Goal: Information Seeking & Learning: Learn about a topic

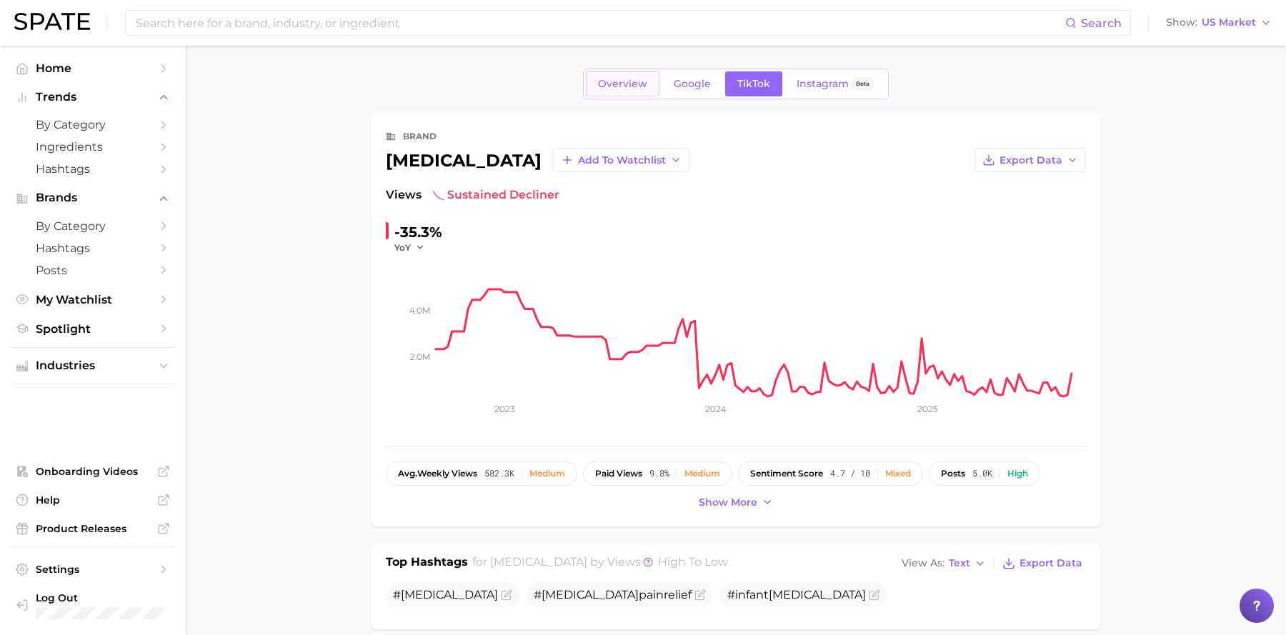
click at [614, 94] on link "Overview" at bounding box center [623, 83] width 74 height 25
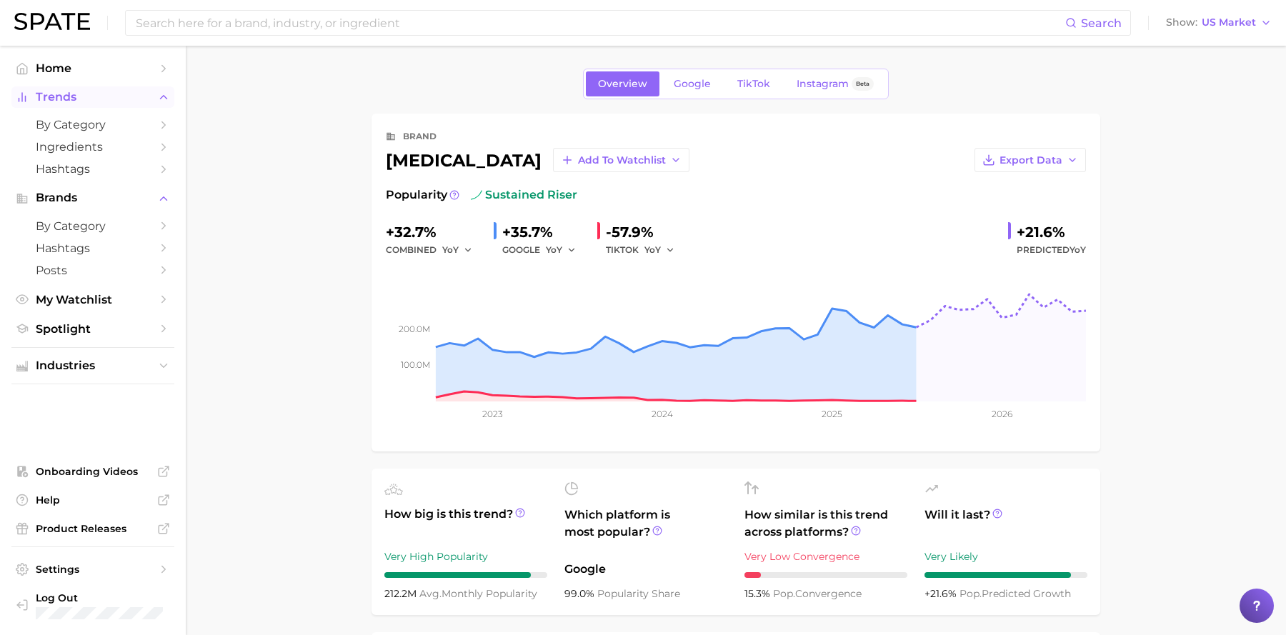
click at [98, 99] on span "Trends" at bounding box center [93, 97] width 114 height 13
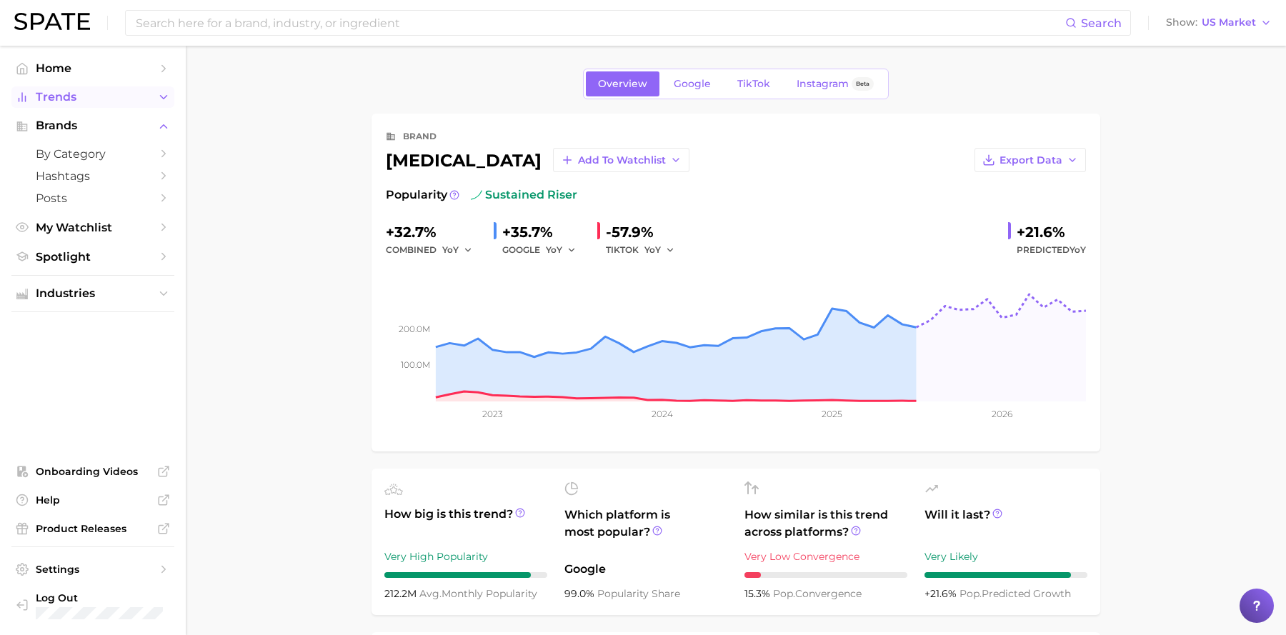
click at [88, 97] on span "Trends" at bounding box center [93, 97] width 114 height 13
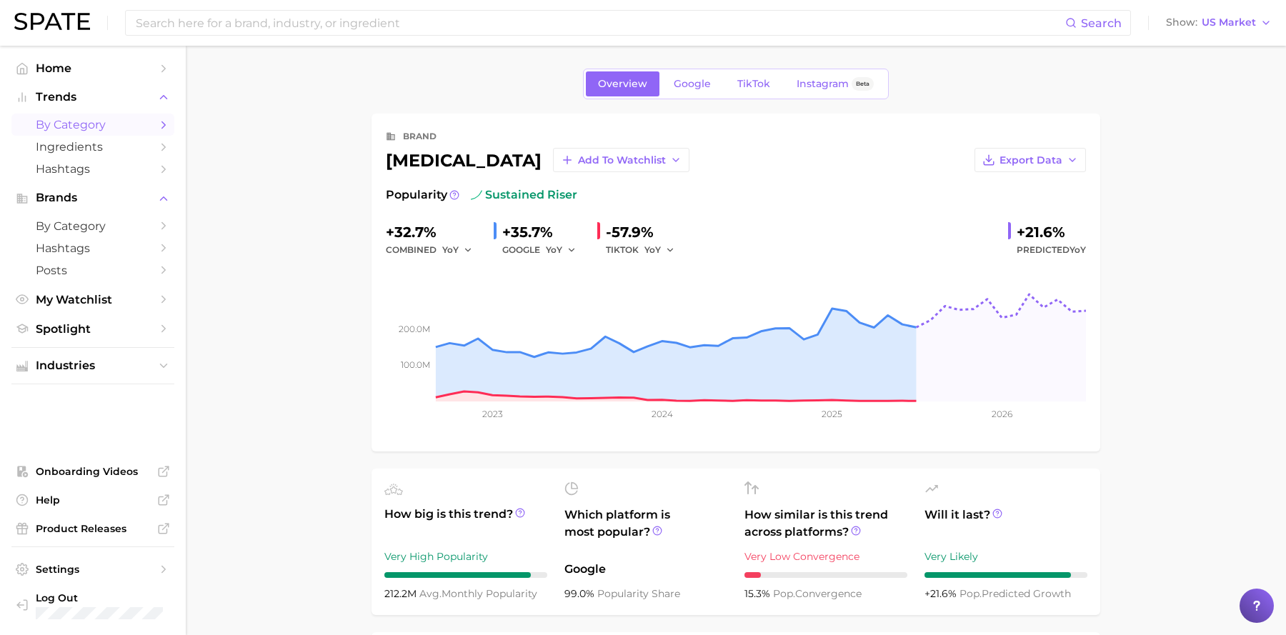
click at [106, 131] on span "by Category" at bounding box center [93, 125] width 114 height 14
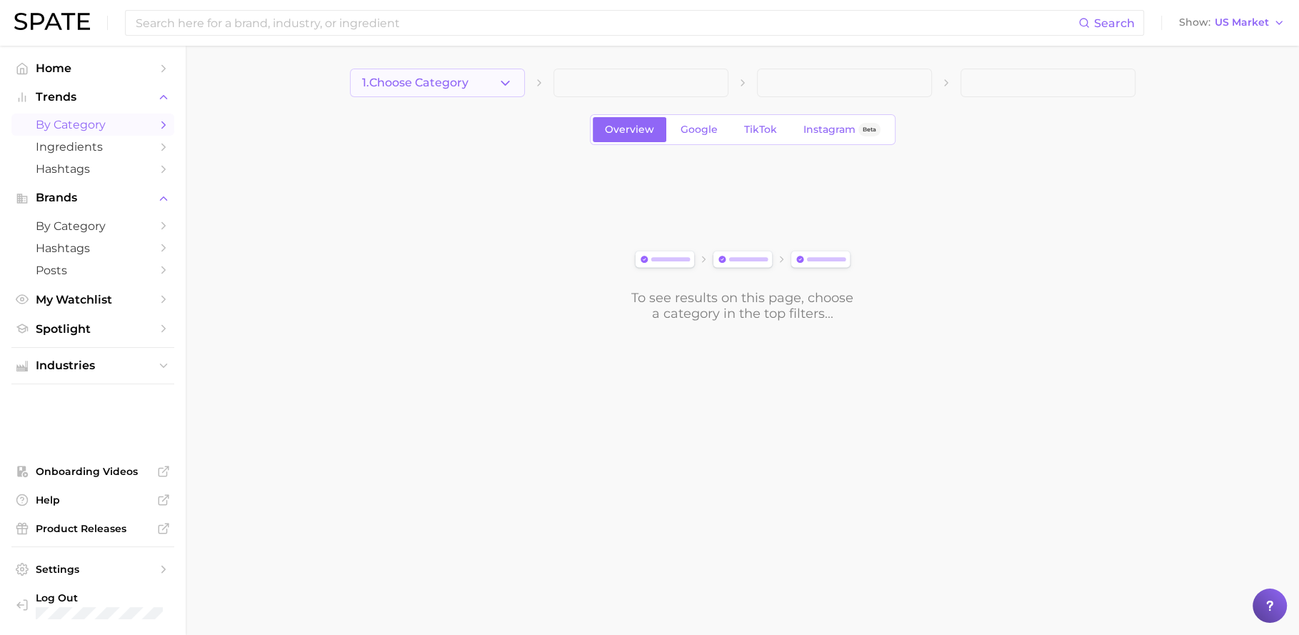
click at [480, 90] on button "1. Choose Category" at bounding box center [437, 83] width 175 height 29
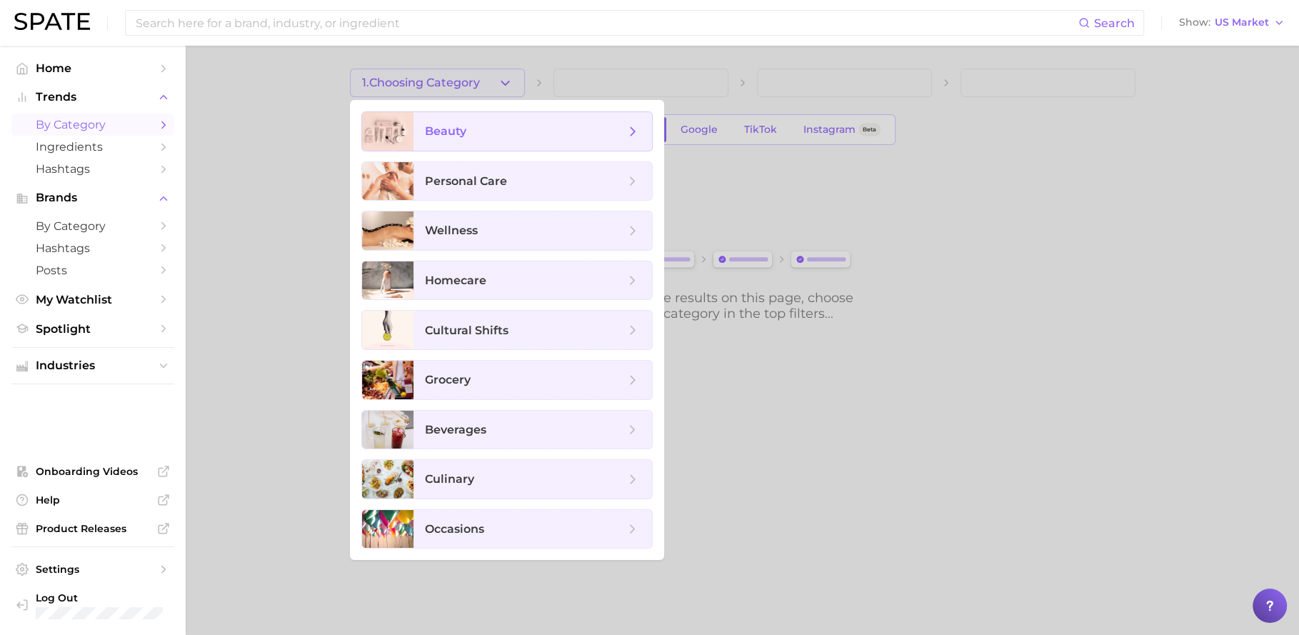
click at [475, 135] on span "beauty" at bounding box center [525, 132] width 200 height 16
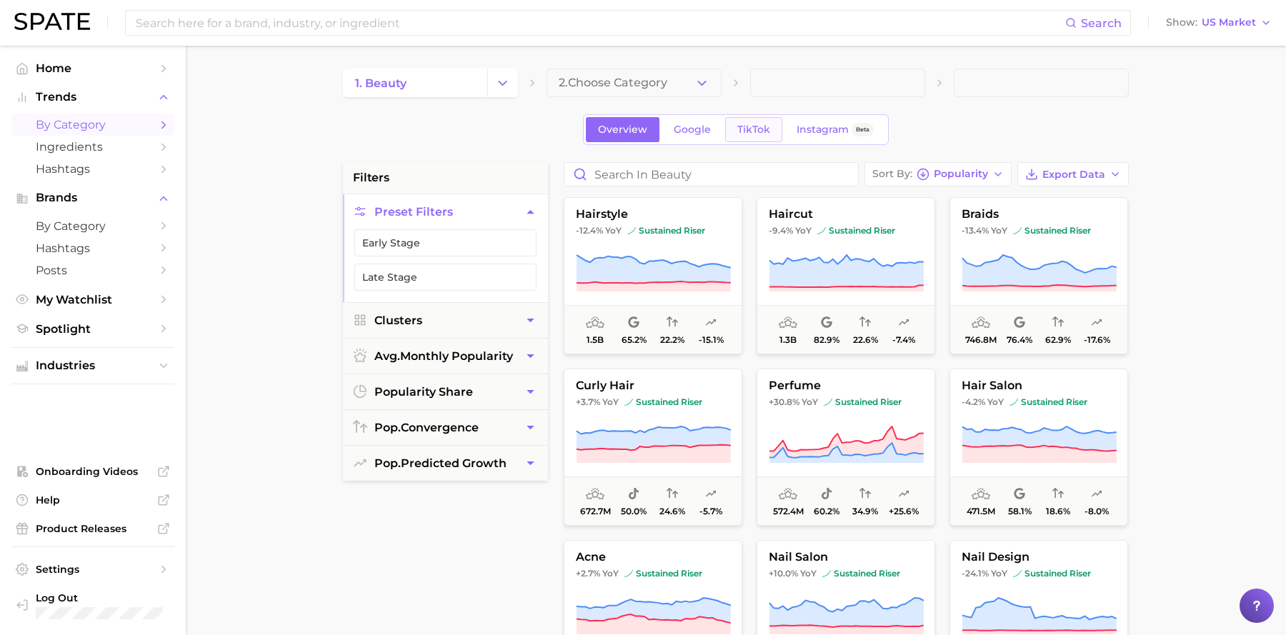
click at [751, 129] on span "TikTok" at bounding box center [753, 130] width 33 height 12
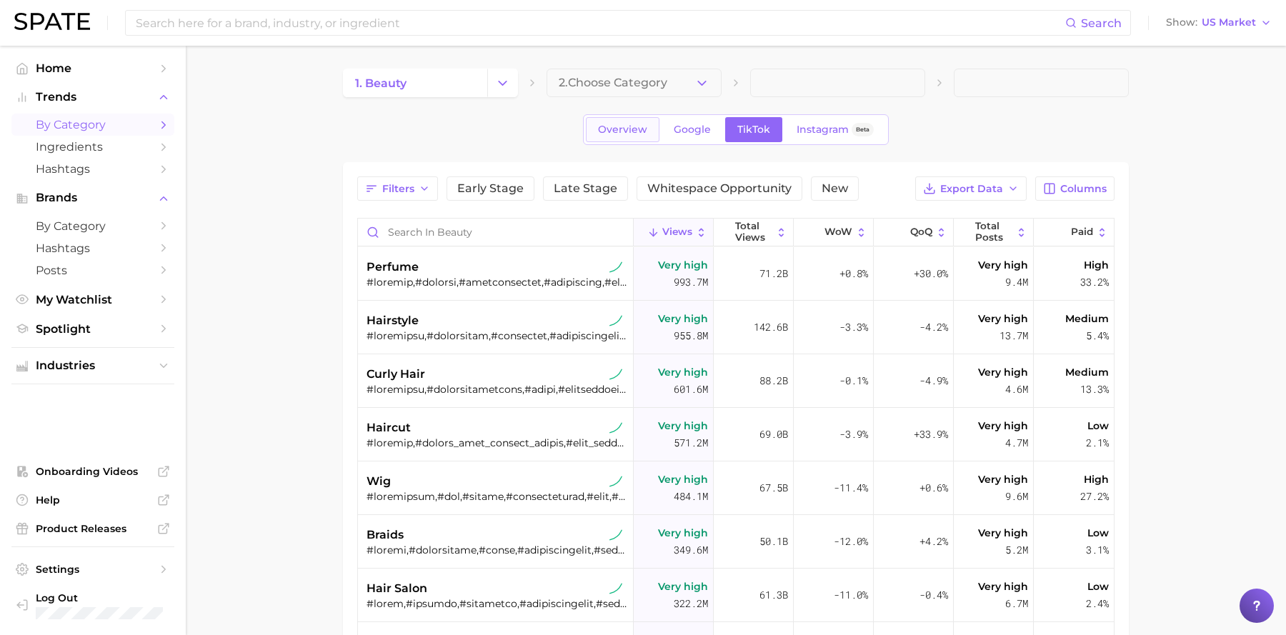
click at [631, 129] on span "Overview" at bounding box center [622, 130] width 49 height 12
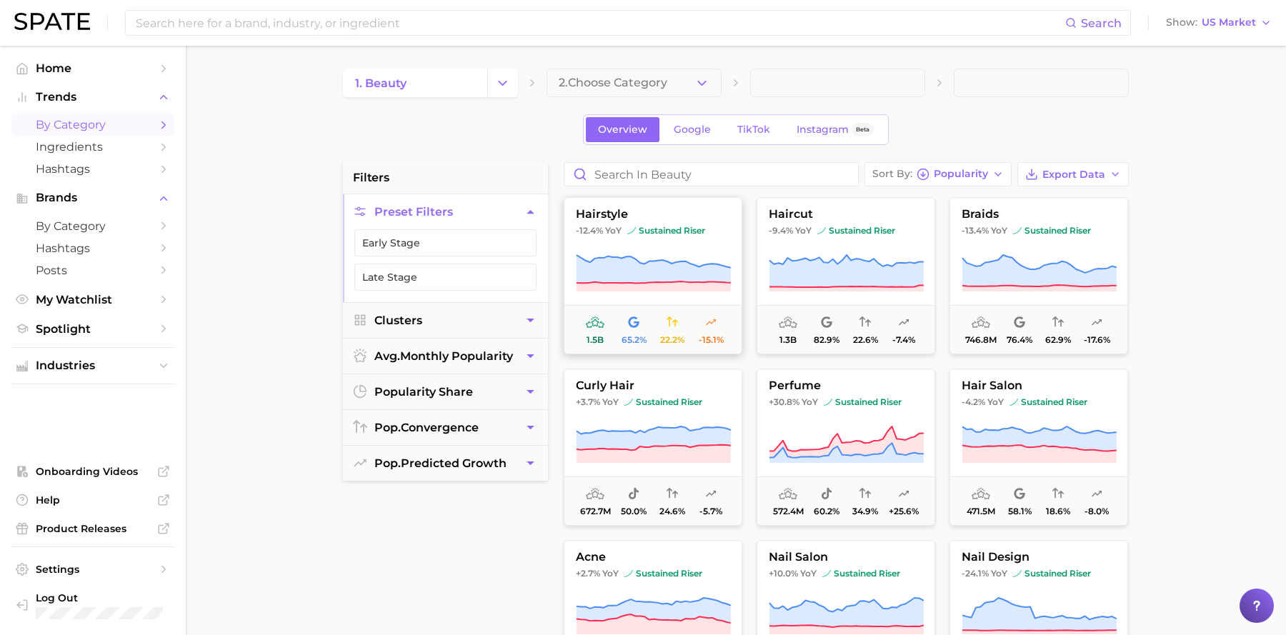
click at [709, 326] on icon at bounding box center [710, 321] width 11 height 11
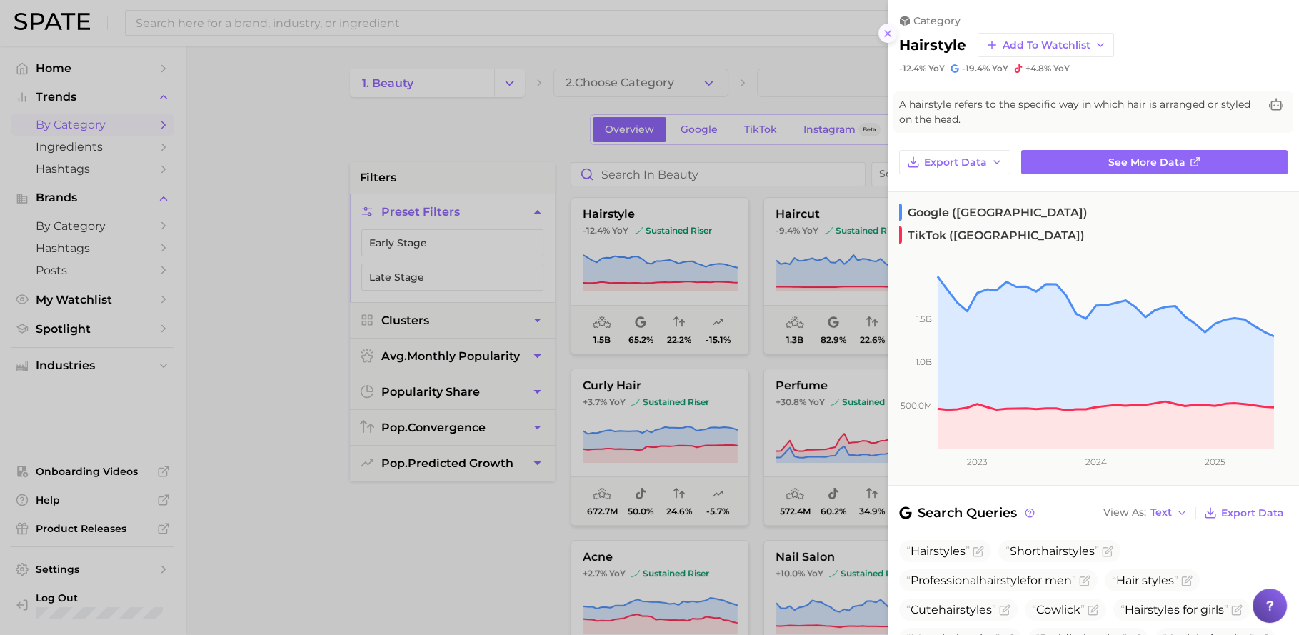
click at [889, 34] on icon at bounding box center [887, 33] width 11 height 11
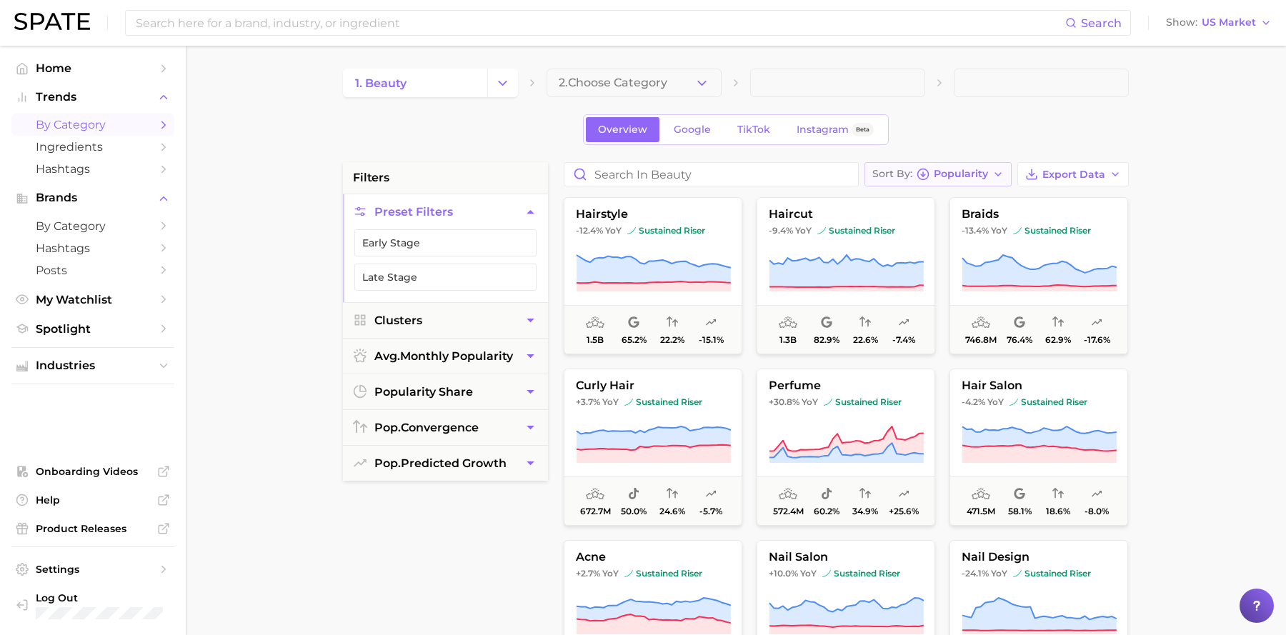
click at [947, 170] on span "Popularity" at bounding box center [960, 174] width 54 height 8
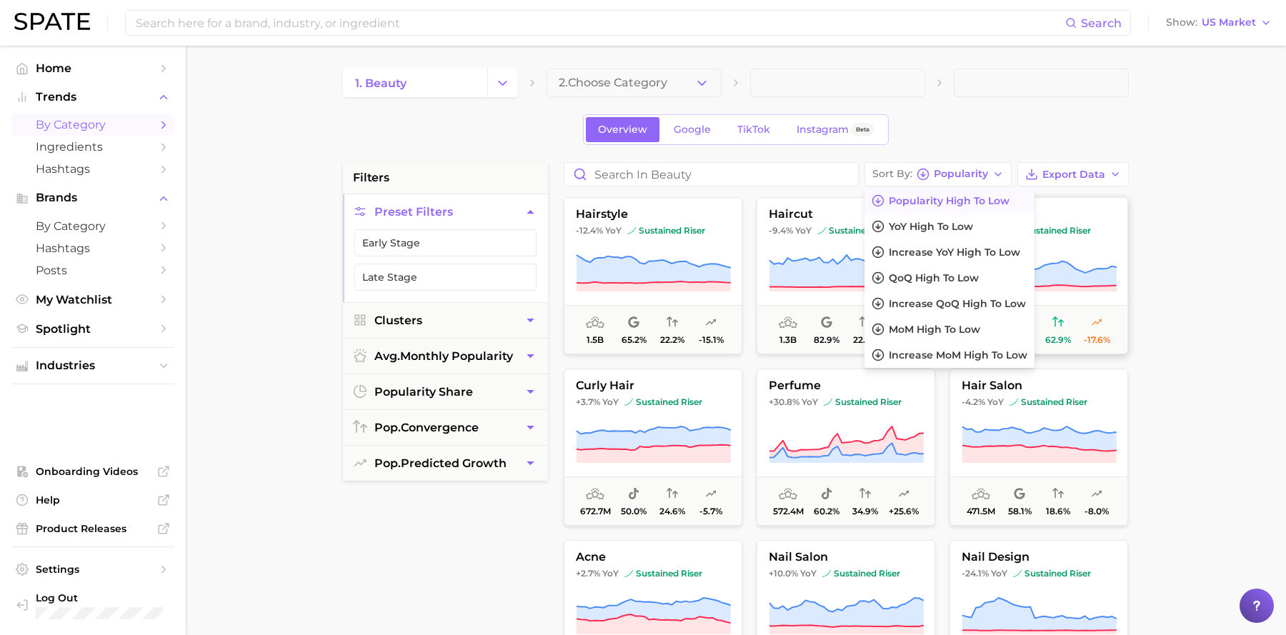
drag, startPoint x: 1200, startPoint y: 334, endPoint x: 1033, endPoint y: 336, distance: 167.1
click at [1200, 334] on main "1. beauty 2. Choose Category Overview Google TikTok Instagram Beta filters Pres…" at bounding box center [736, 587] width 1100 height 1083
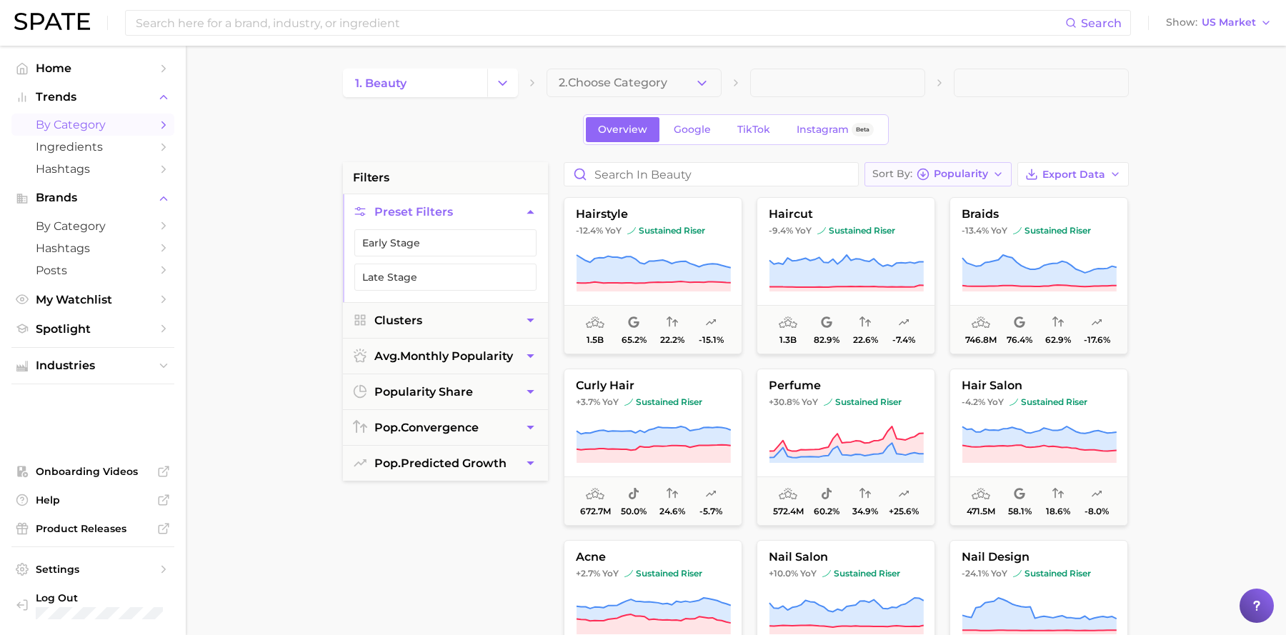
click at [972, 174] on span "Popularity" at bounding box center [960, 174] width 54 height 8
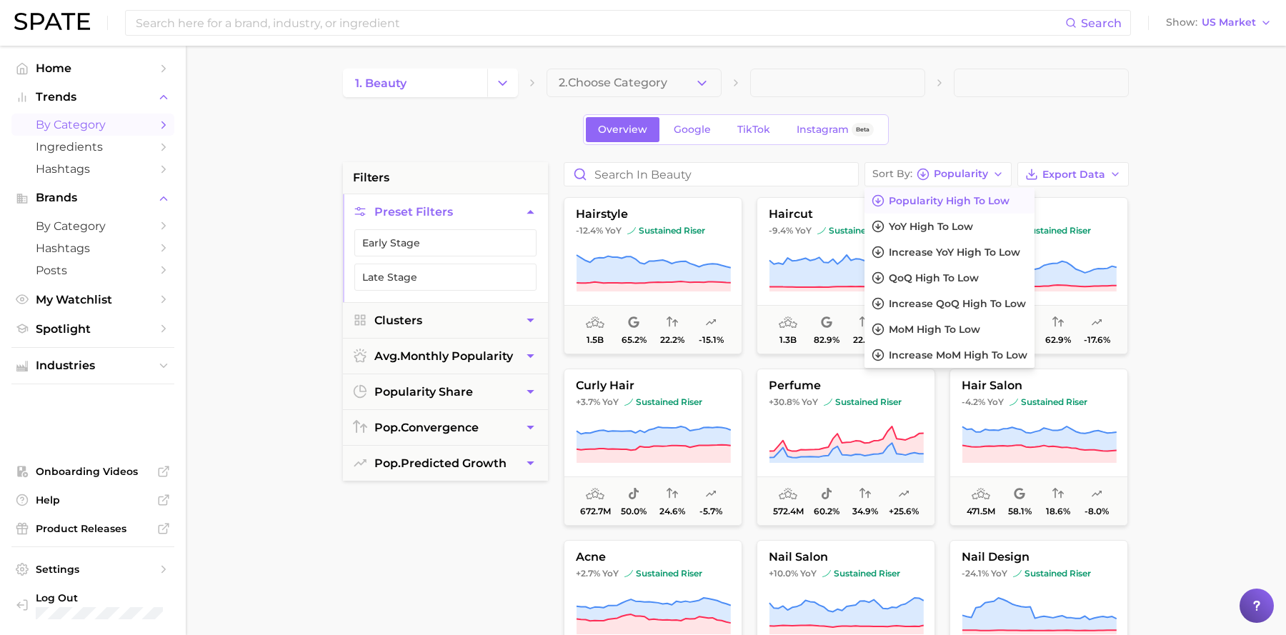
click at [1193, 271] on main "1. beauty 2. Choose Category Overview Google TikTok Instagram Beta filters Pres…" at bounding box center [736, 587] width 1100 height 1083
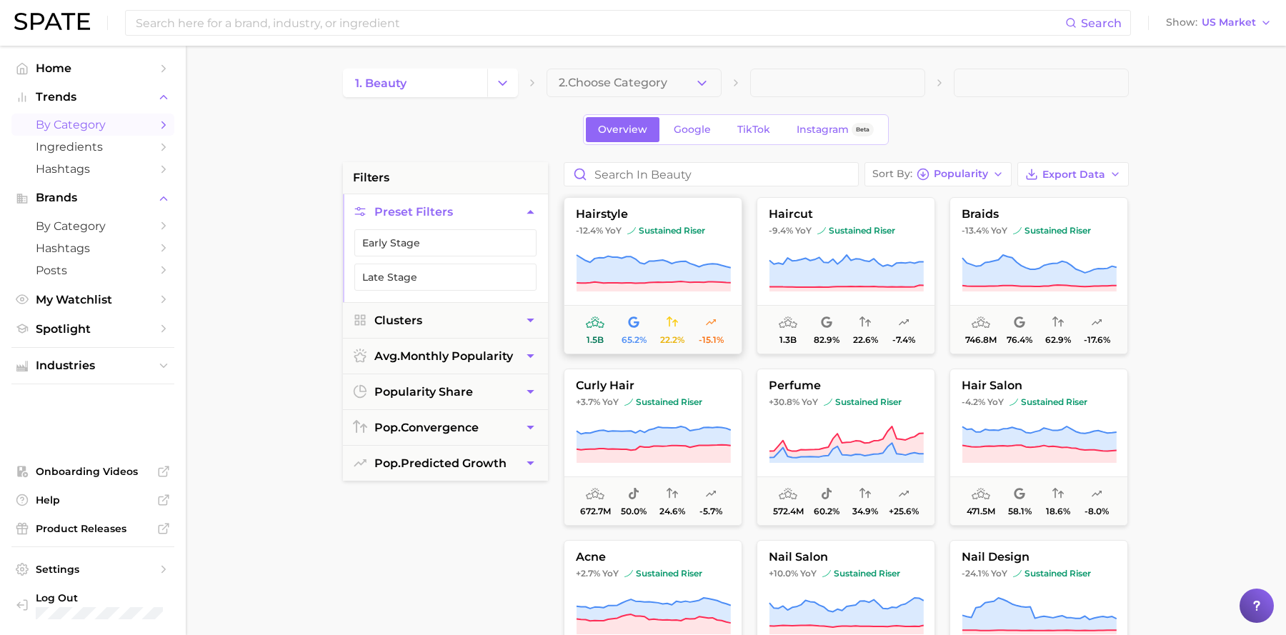
click at [706, 327] on span at bounding box center [710, 322] width 11 height 17
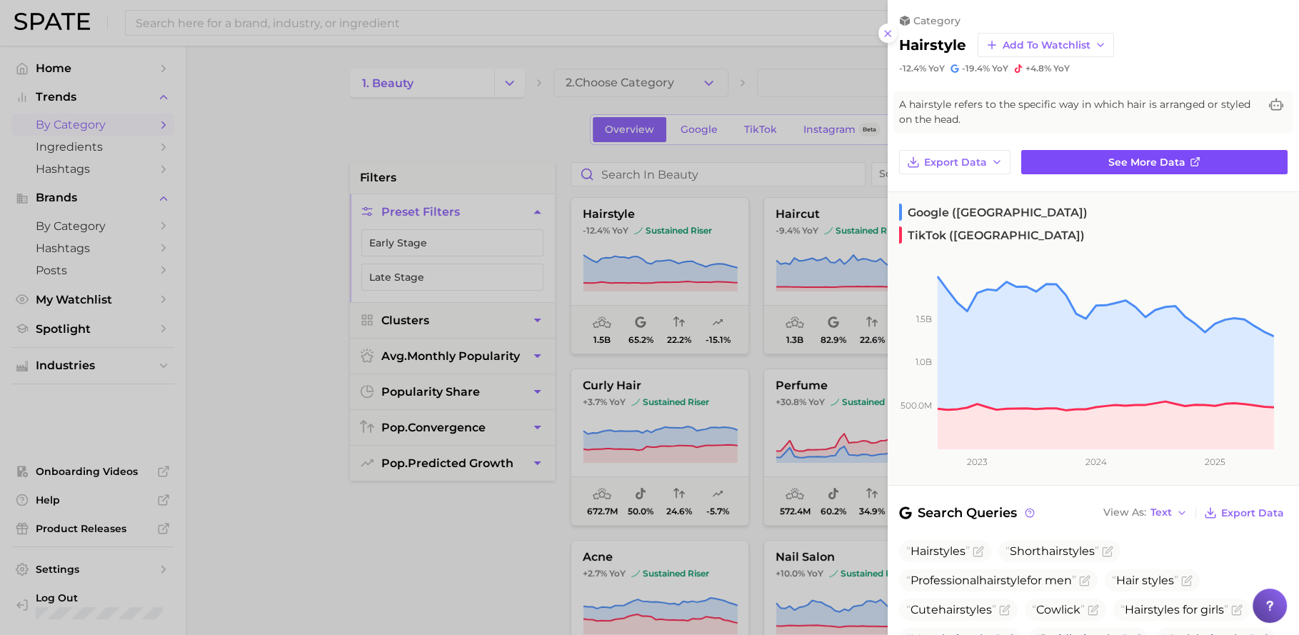
click at [1022, 156] on link "See more data" at bounding box center [1154, 162] width 266 height 24
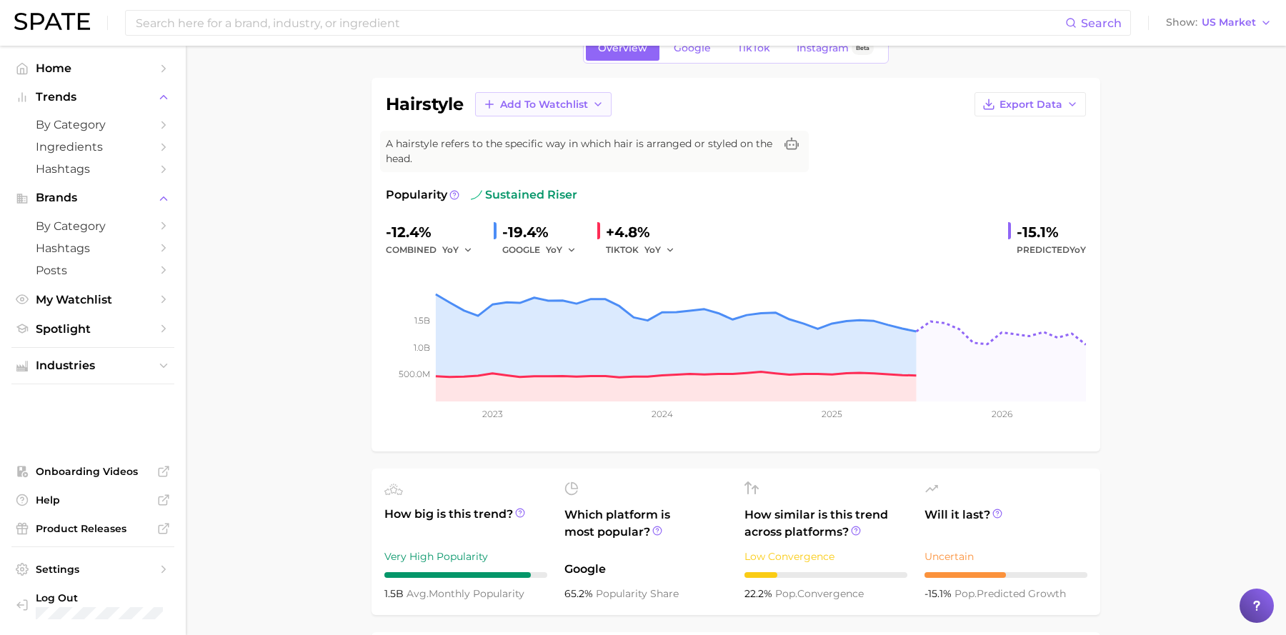
scroll to position [104, 0]
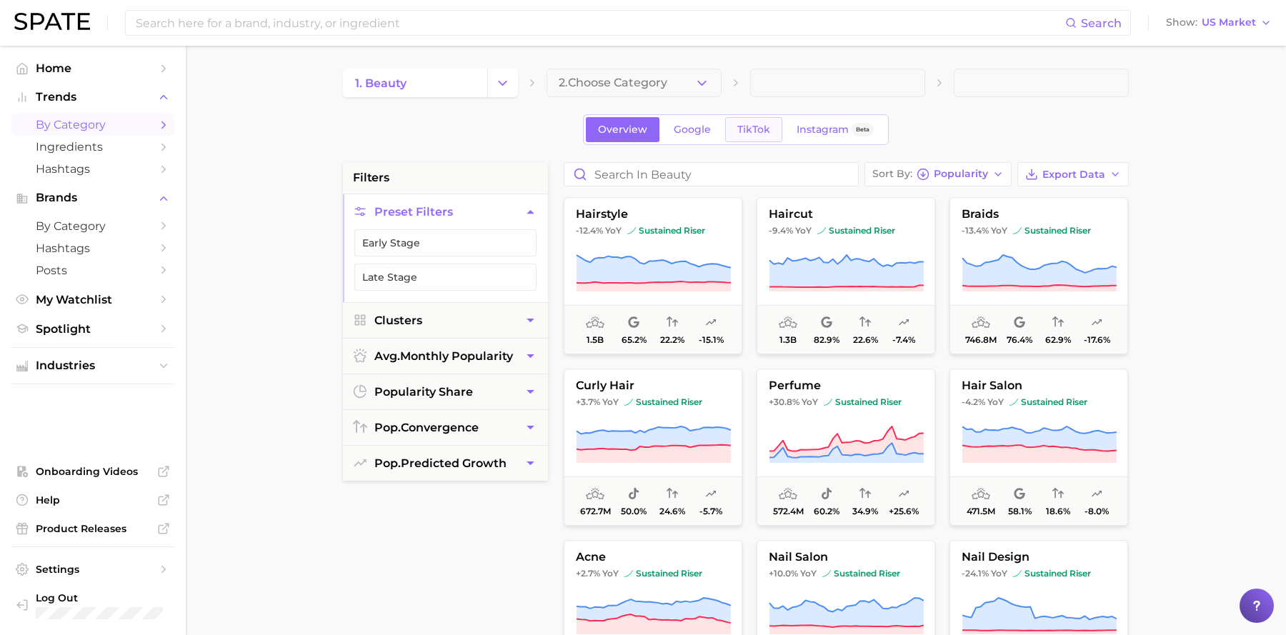
click at [760, 136] on link "TikTok" at bounding box center [753, 129] width 57 height 25
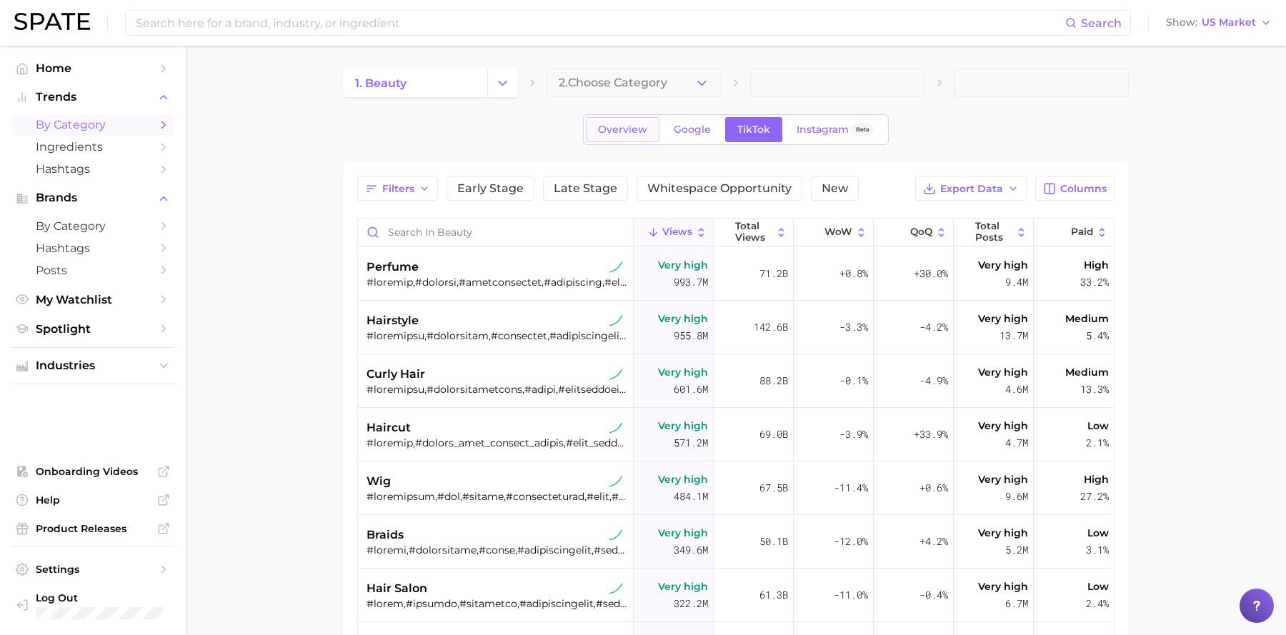
click at [621, 129] on span "Overview" at bounding box center [622, 130] width 49 height 12
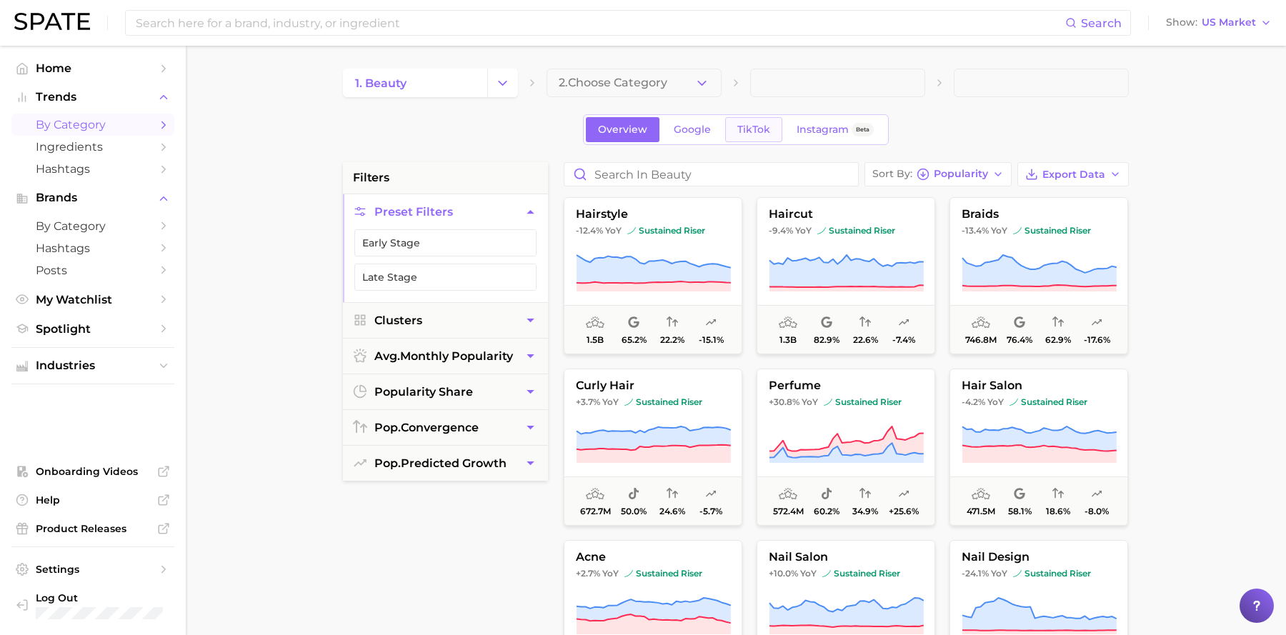
click at [761, 133] on span "TikTok" at bounding box center [753, 130] width 33 height 12
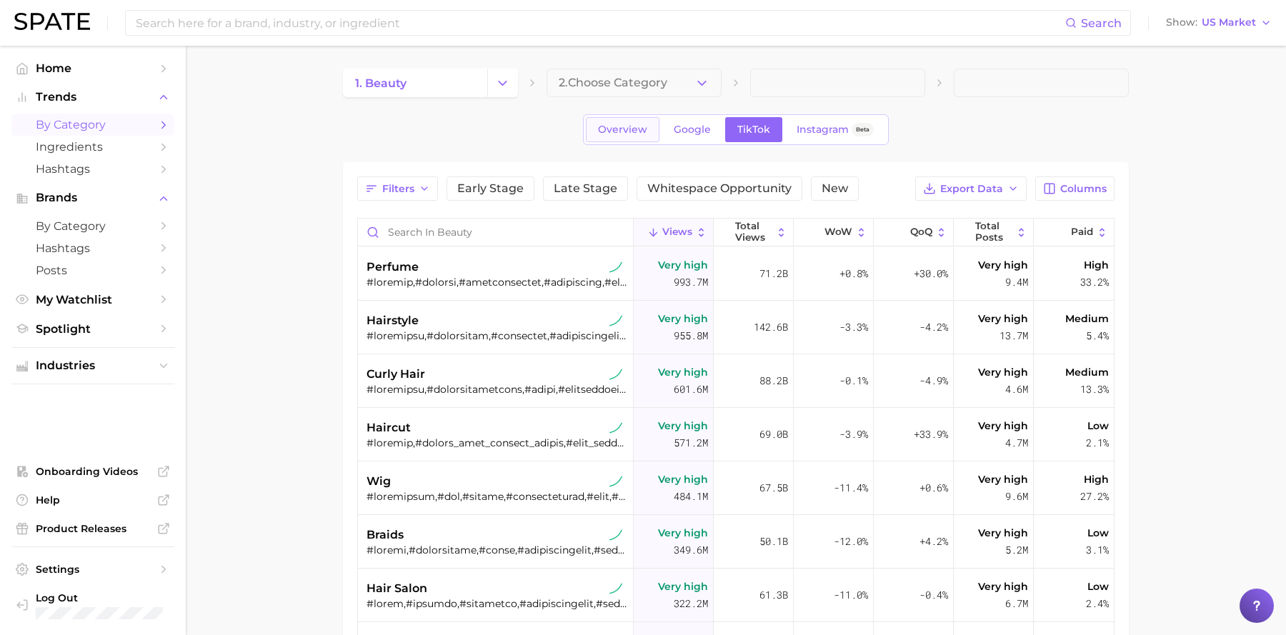
click at [625, 138] on link "Overview" at bounding box center [623, 129] width 74 height 25
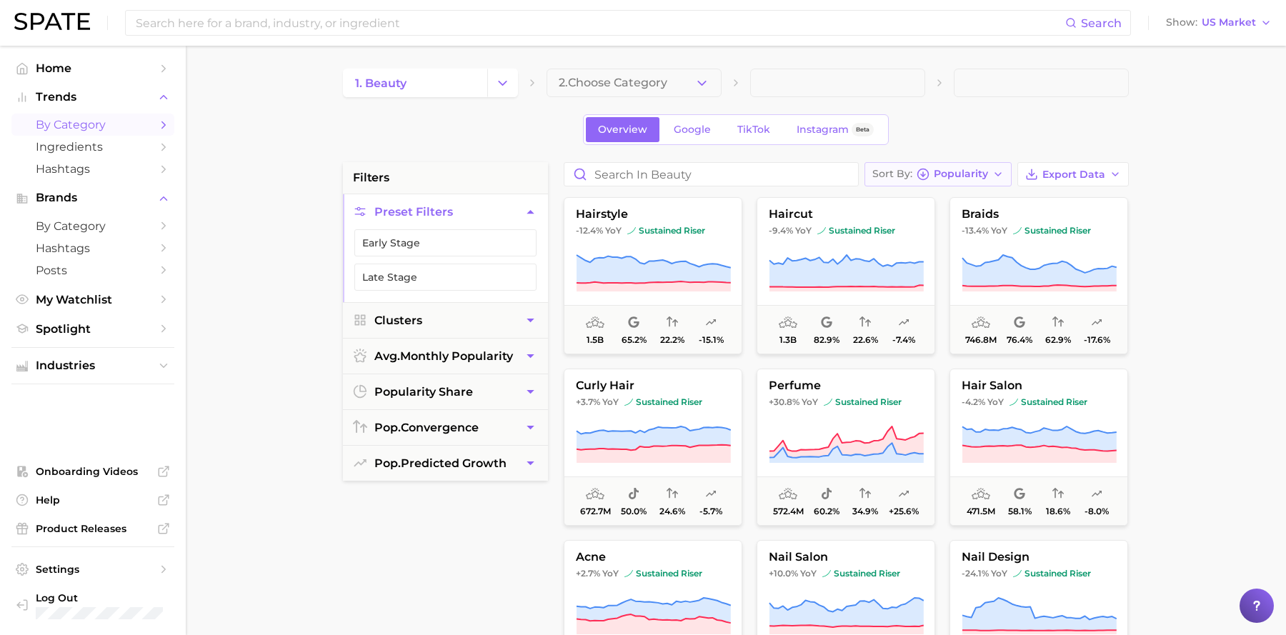
click at [986, 170] on span "Popularity" at bounding box center [960, 174] width 54 height 8
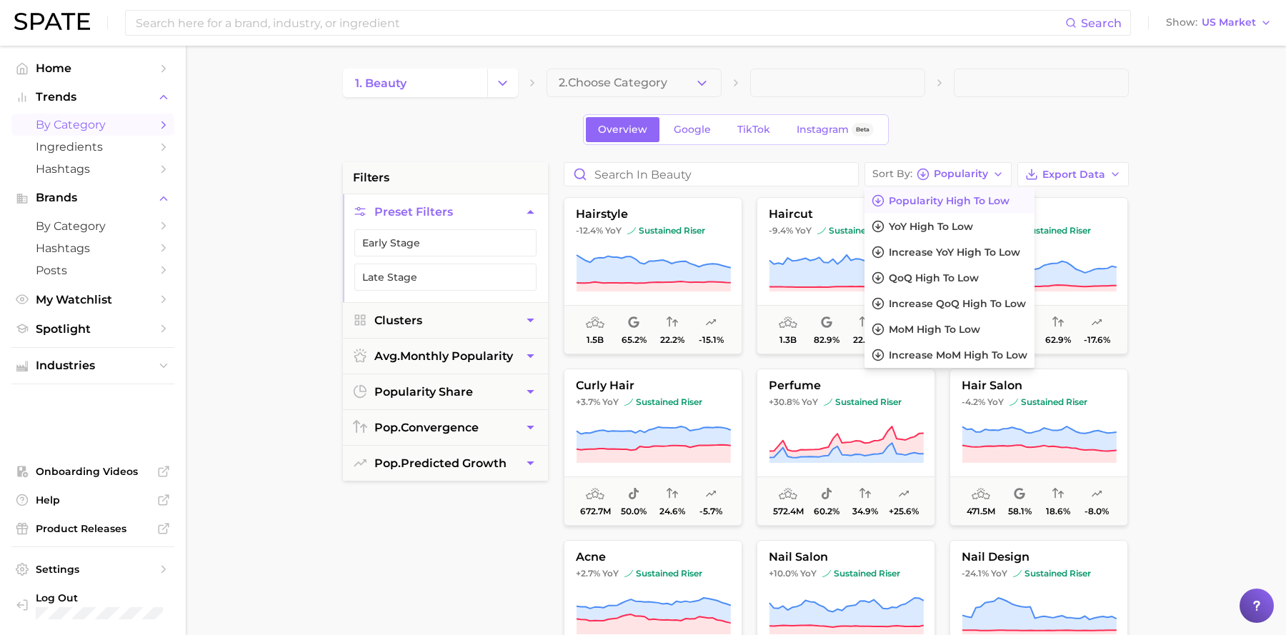
click at [1210, 196] on main "1. beauty 2. Choose Category Overview Google TikTok Instagram Beta filters Pres…" at bounding box center [736, 587] width 1100 height 1083
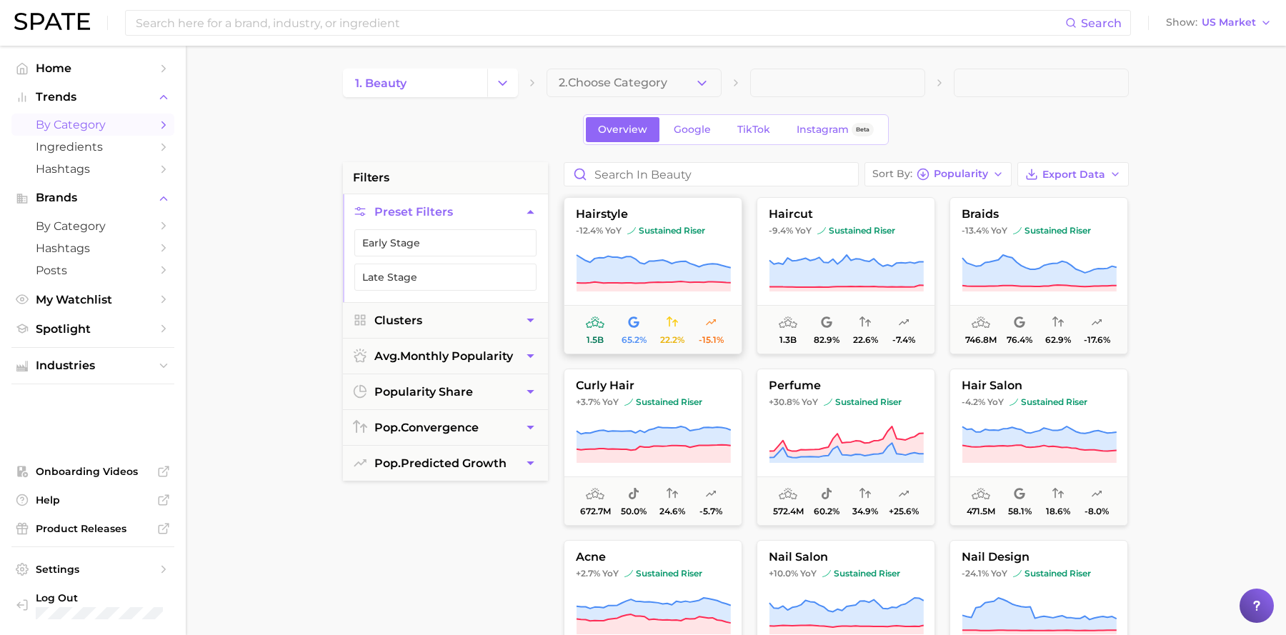
click at [621, 228] on span "-12.4% YoY sustained riser" at bounding box center [652, 230] width 177 height 11
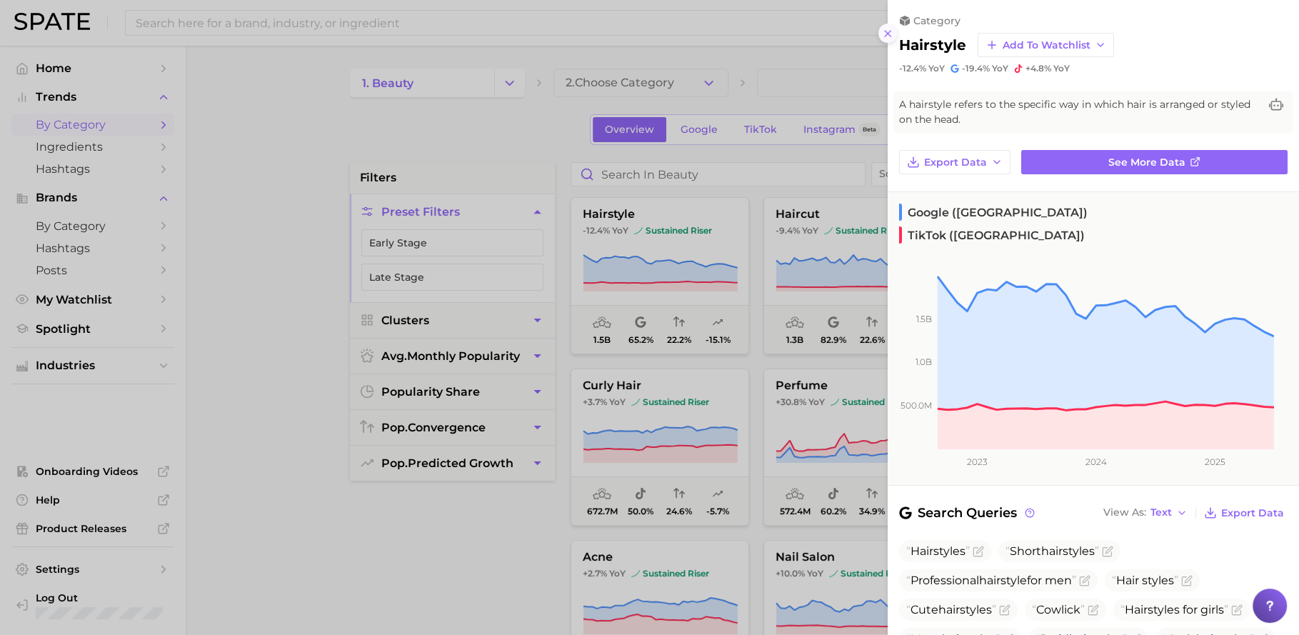
click at [888, 32] on line at bounding box center [888, 34] width 6 height 6
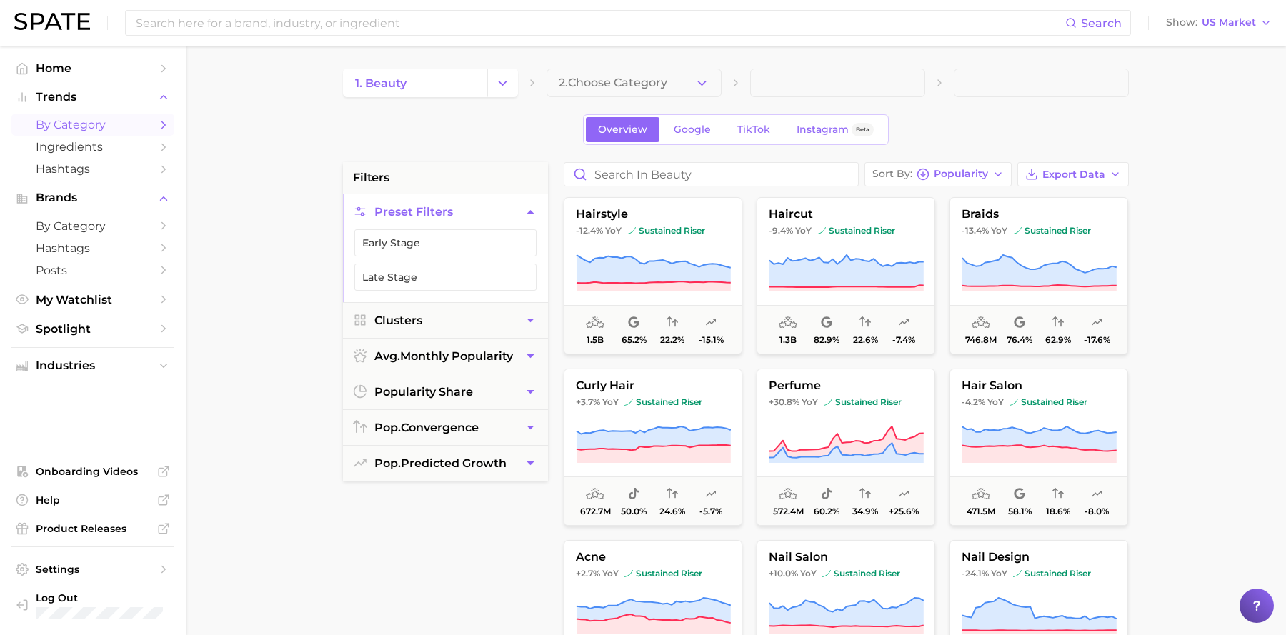
click at [1268, 603] on div at bounding box center [1256, 605] width 34 height 34
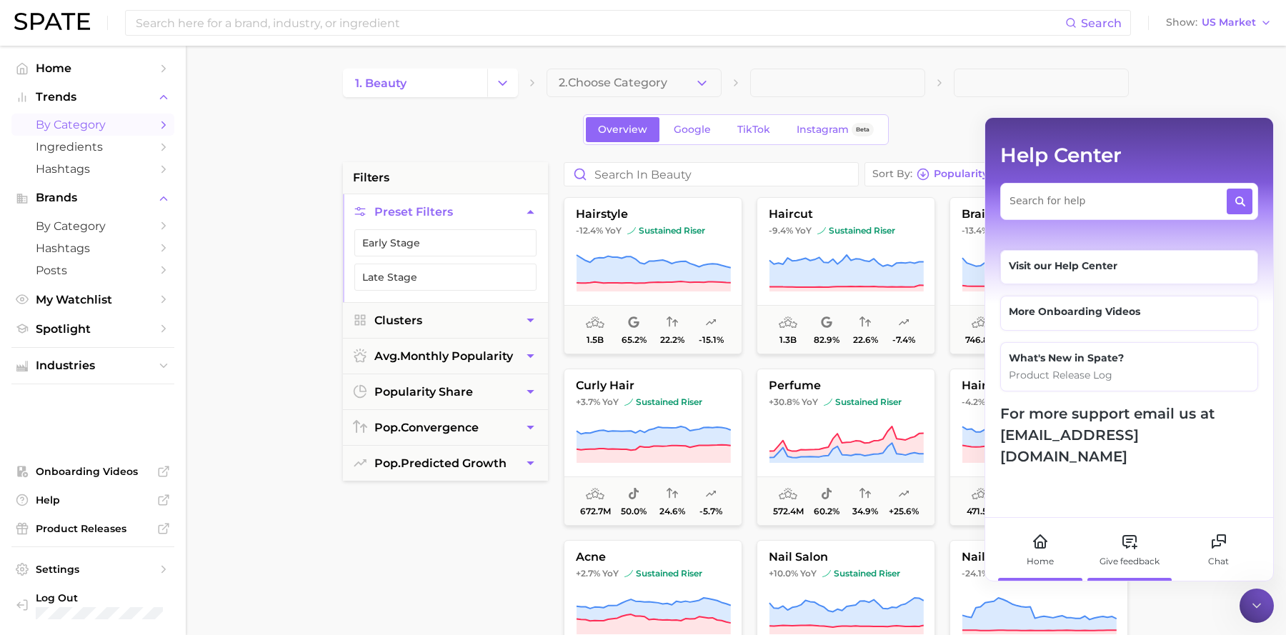
click at [1142, 563] on div "Give feedback" at bounding box center [1129, 561] width 60 height 13
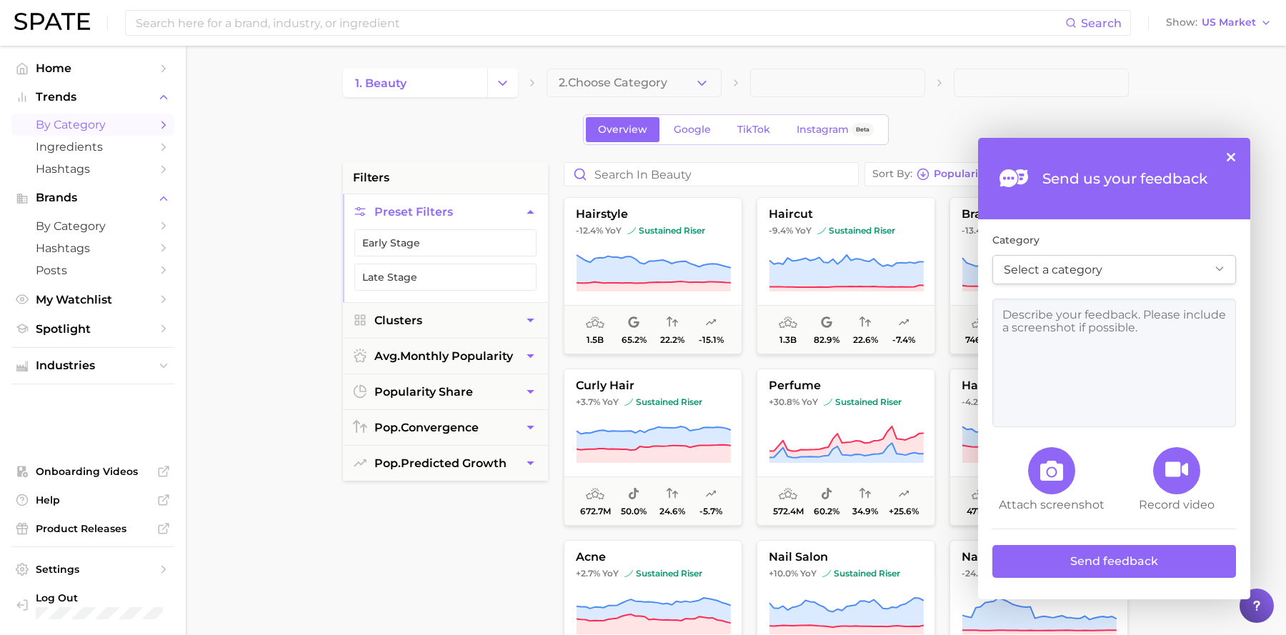
click at [1231, 158] on button "×" at bounding box center [1230, 157] width 9 height 9
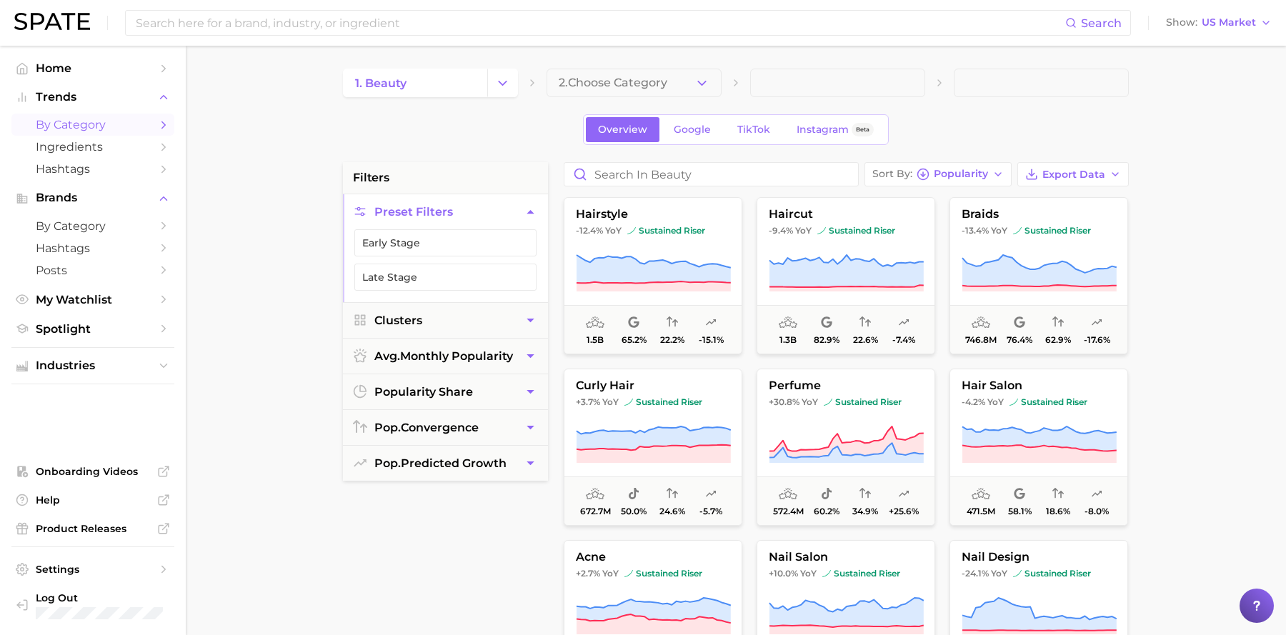
click at [1262, 604] on icon at bounding box center [1256, 605] width 14 height 14
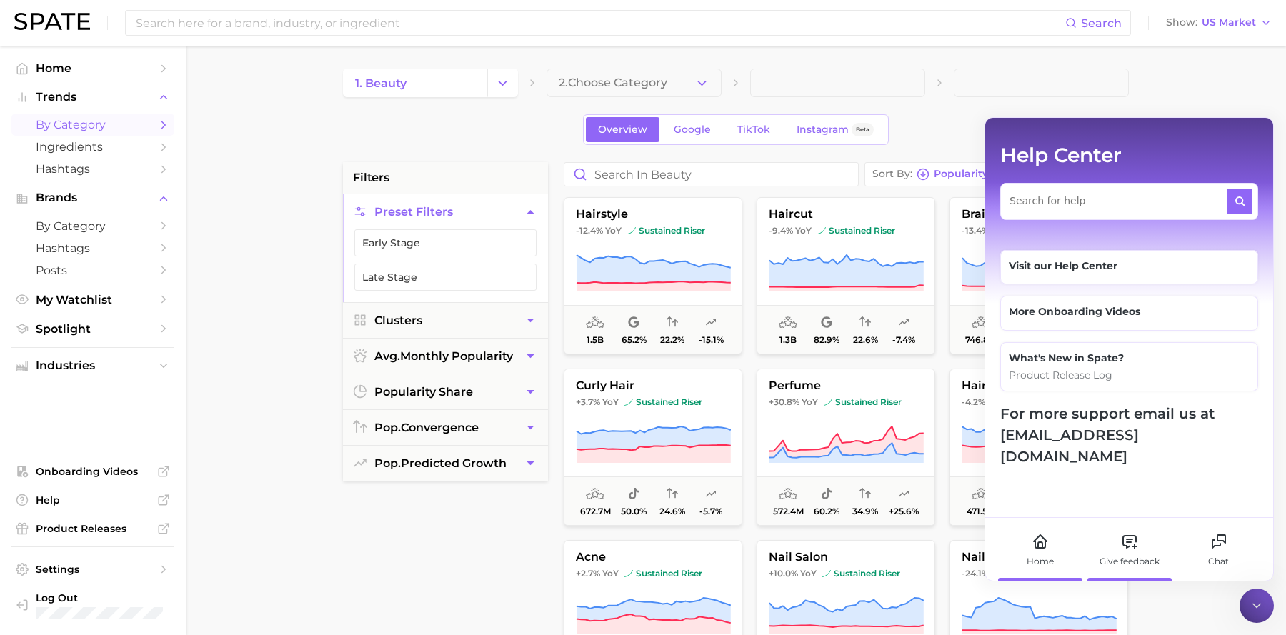
click at [1135, 570] on div "Give feedback" at bounding box center [1128, 549] width 79 height 63
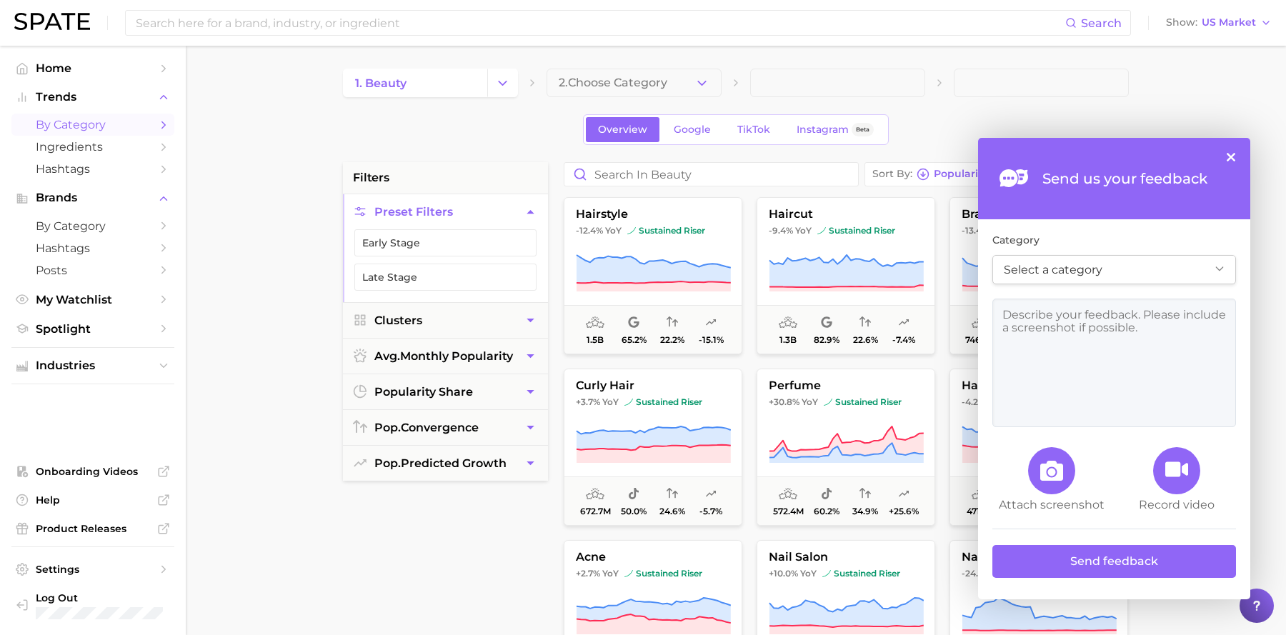
click at [1236, 155] on div "Send us your feedback ×" at bounding box center [1114, 178] width 272 height 81
click at [1230, 155] on button "×" at bounding box center [1230, 157] width 9 height 9
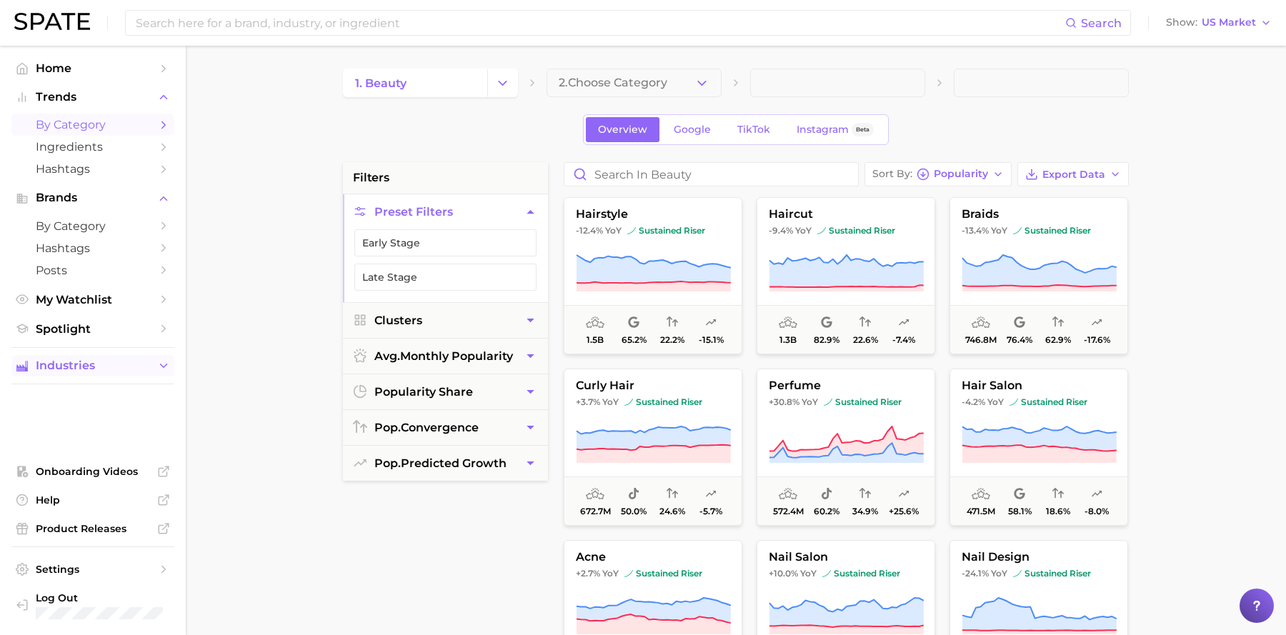
click at [107, 371] on span "Industries" at bounding box center [93, 365] width 114 height 13
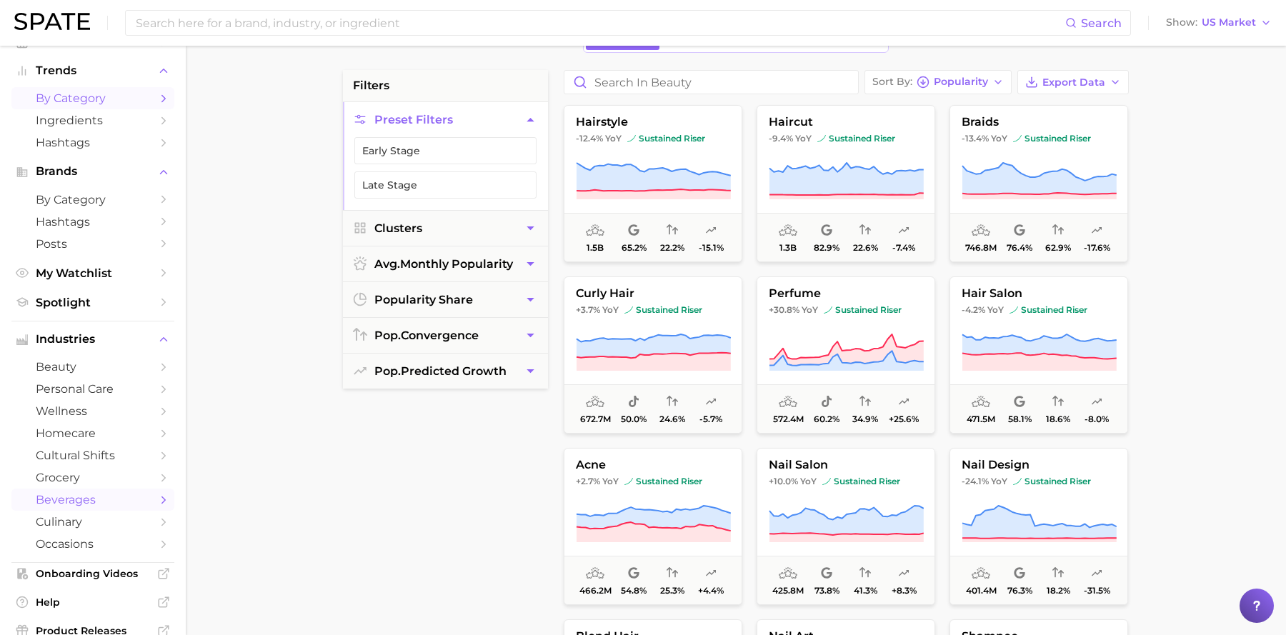
scroll to position [32, 0]
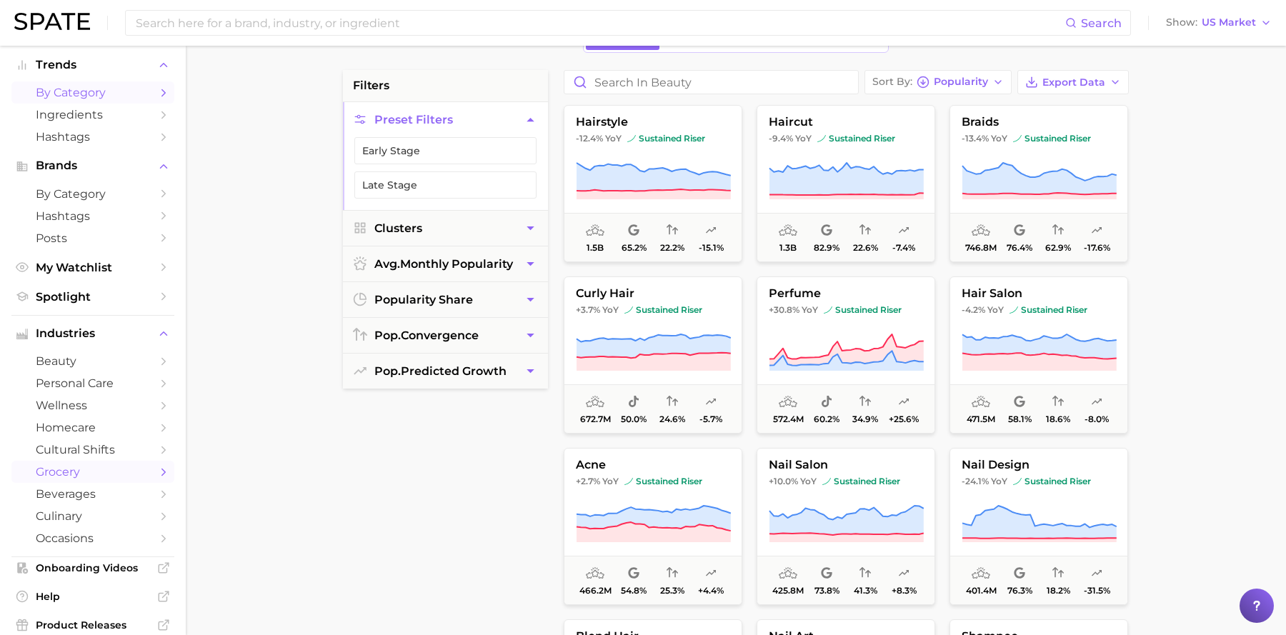
click at [88, 479] on span "grocery" at bounding box center [93, 472] width 114 height 14
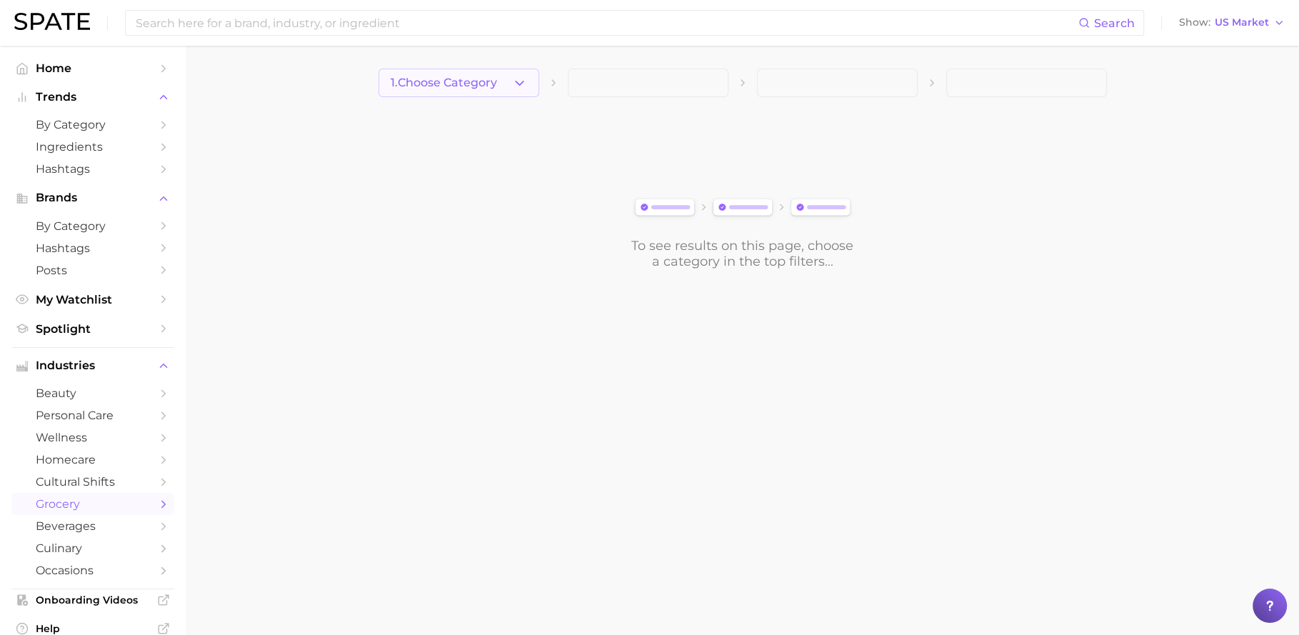
click at [491, 87] on span "1. Choose Category" at bounding box center [444, 82] width 106 height 13
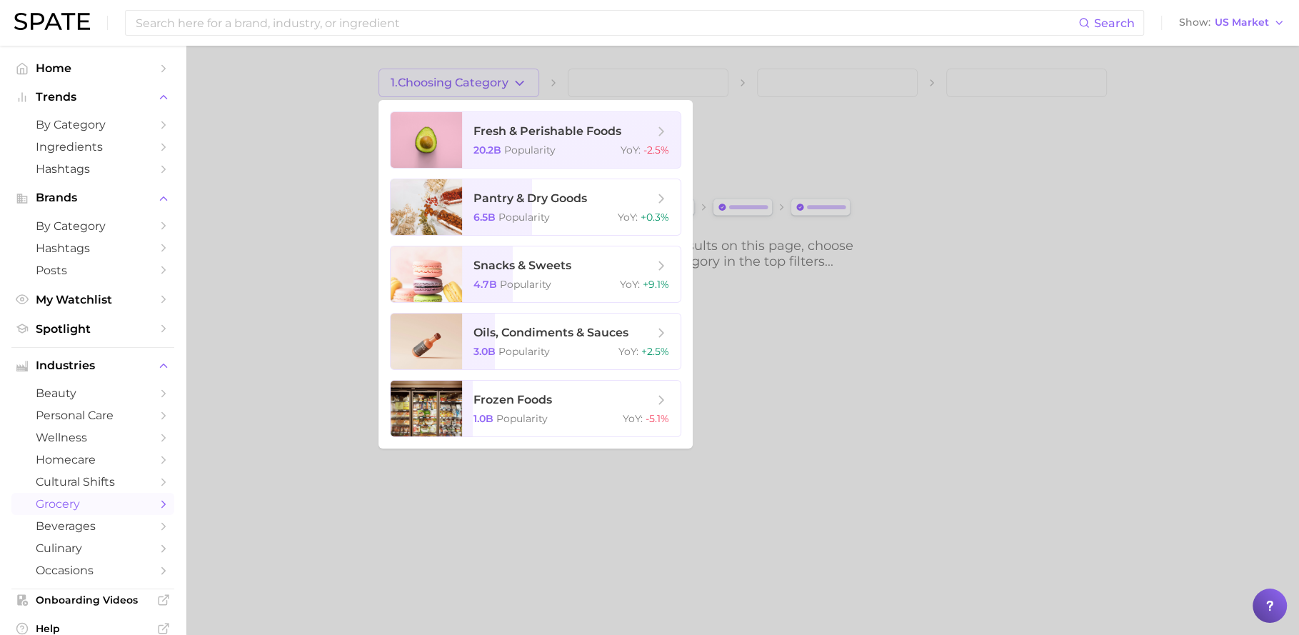
click at [192, 474] on div at bounding box center [649, 317] width 1299 height 635
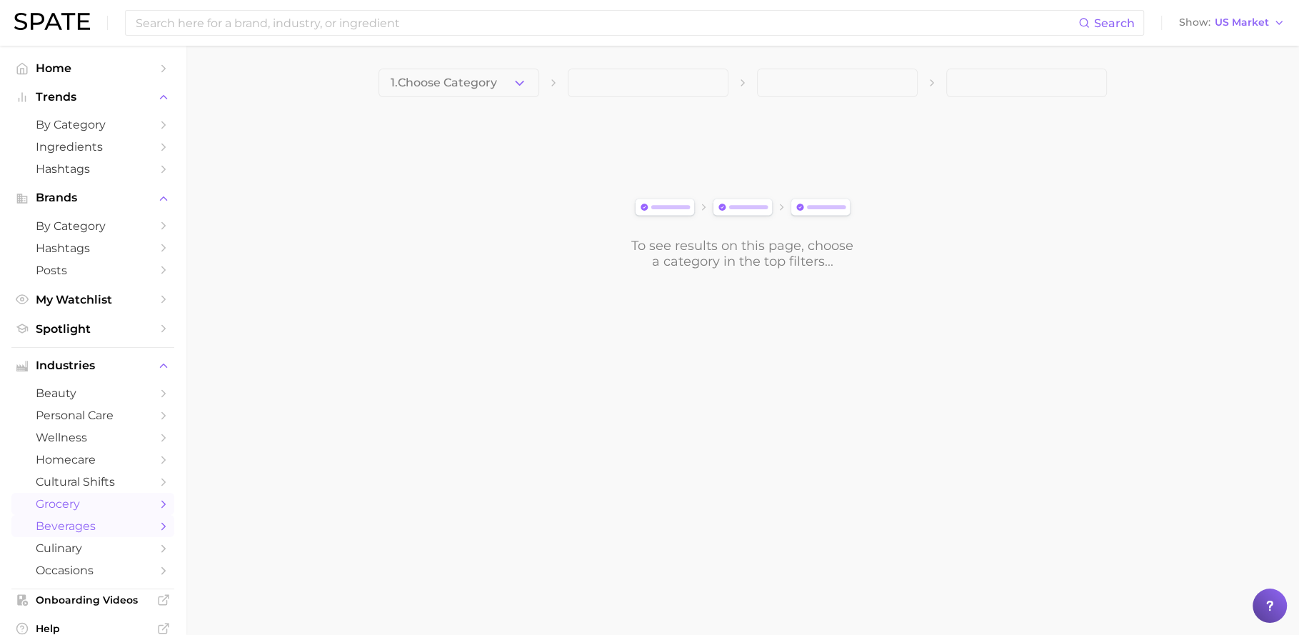
click at [89, 531] on span "beverages" at bounding box center [93, 526] width 114 height 14
click at [506, 76] on button "1. Choose Category" at bounding box center [459, 83] width 161 height 29
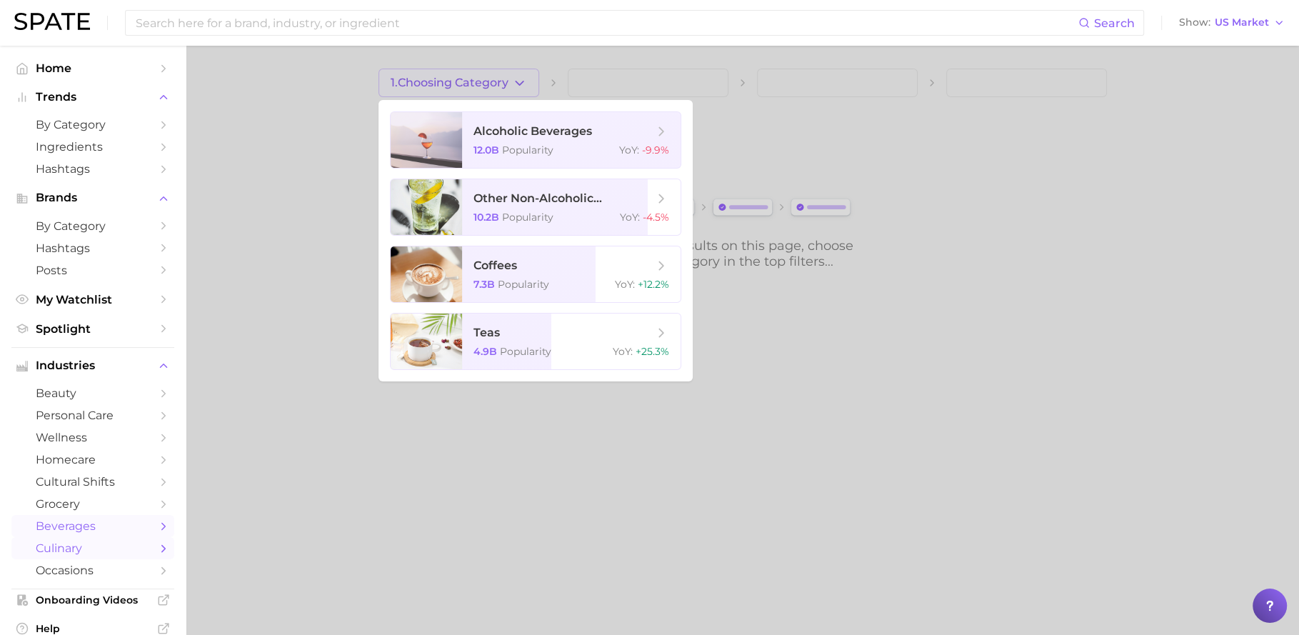
click at [108, 547] on span "culinary" at bounding box center [93, 548] width 114 height 14
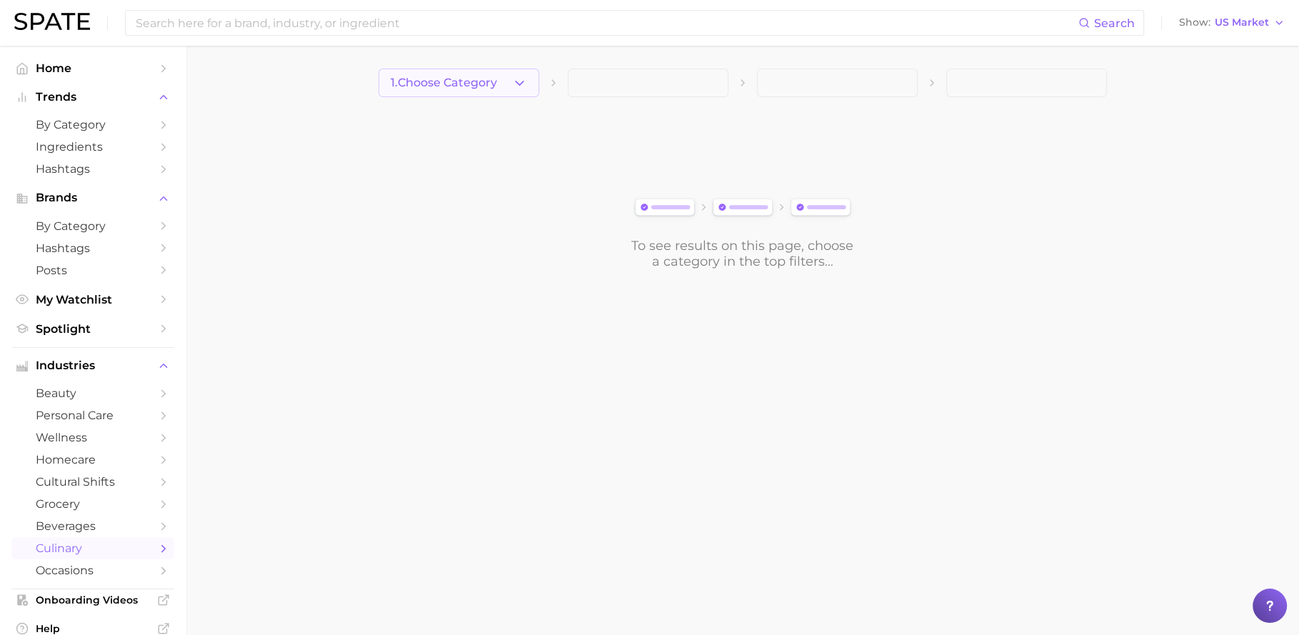
click at [500, 69] on button "1. Choose Category" at bounding box center [459, 83] width 161 height 29
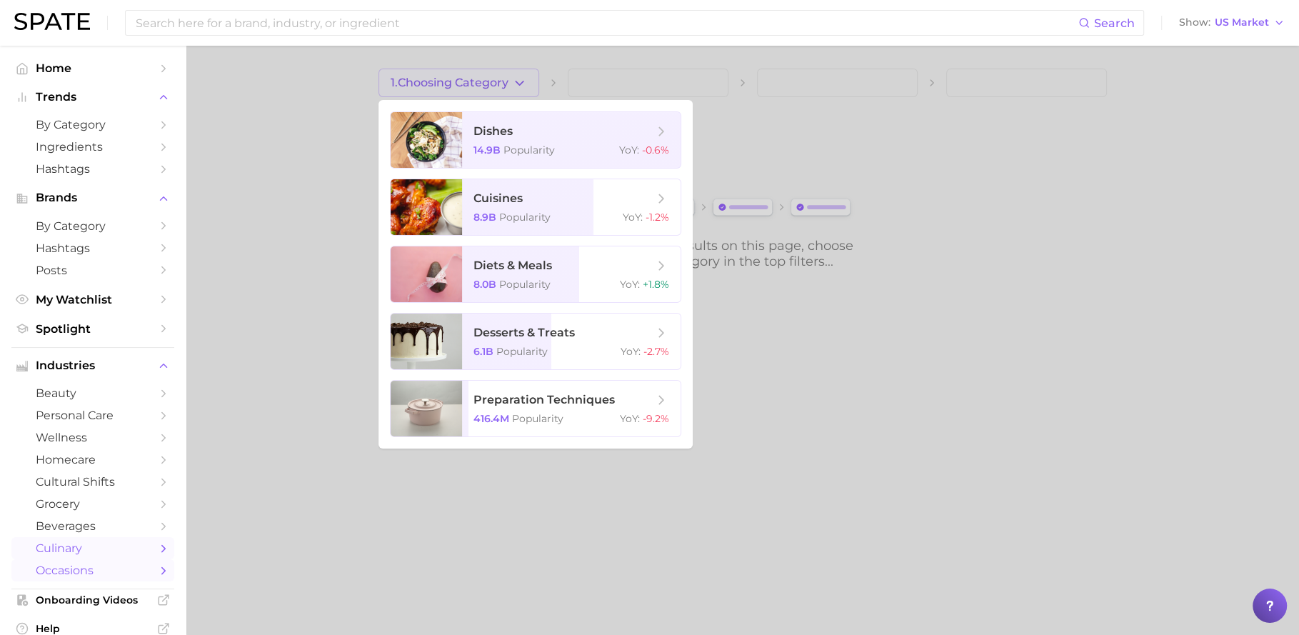
click at [96, 581] on link "occasions" at bounding box center [92, 570] width 163 height 22
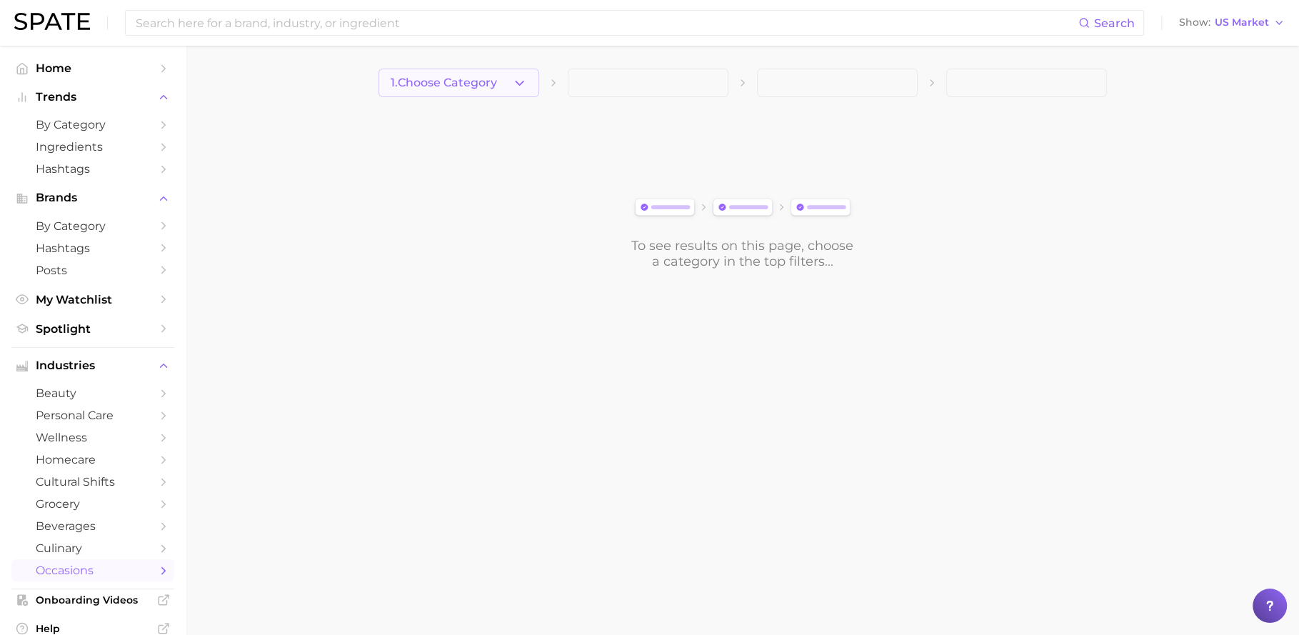
click at [490, 77] on span "1. Choose Category" at bounding box center [444, 82] width 106 height 13
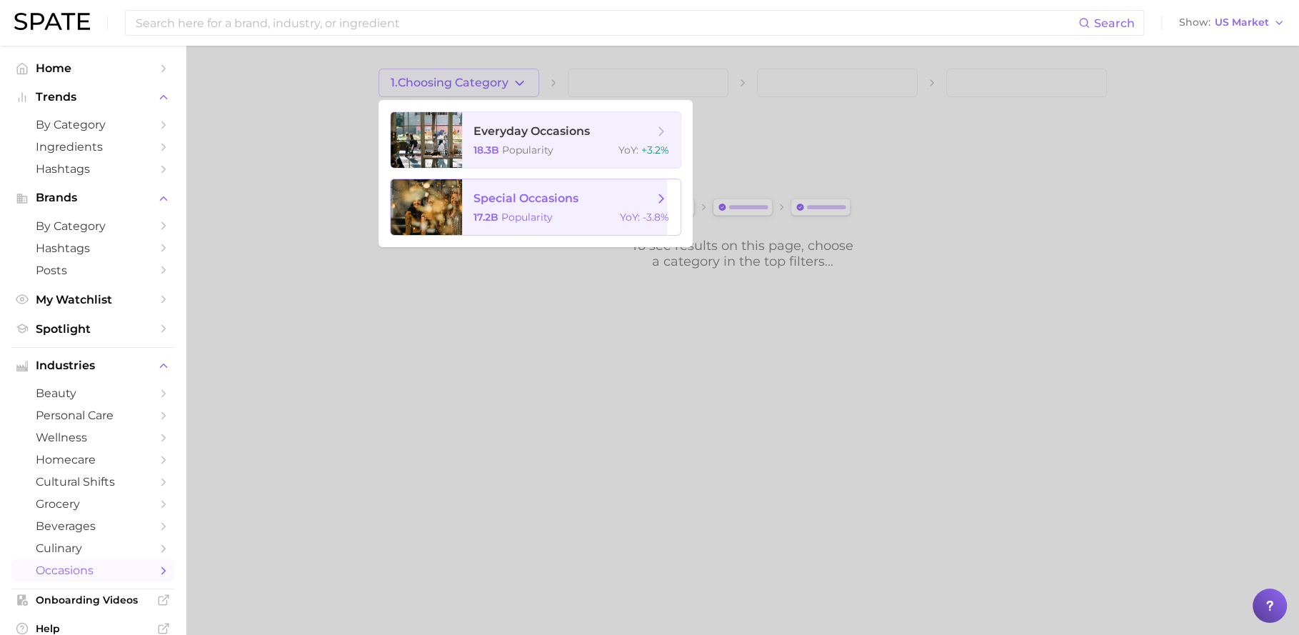
click at [582, 207] on span "special occasions 17.2b Popularity YoY : -3.8%" at bounding box center [571, 207] width 219 height 56
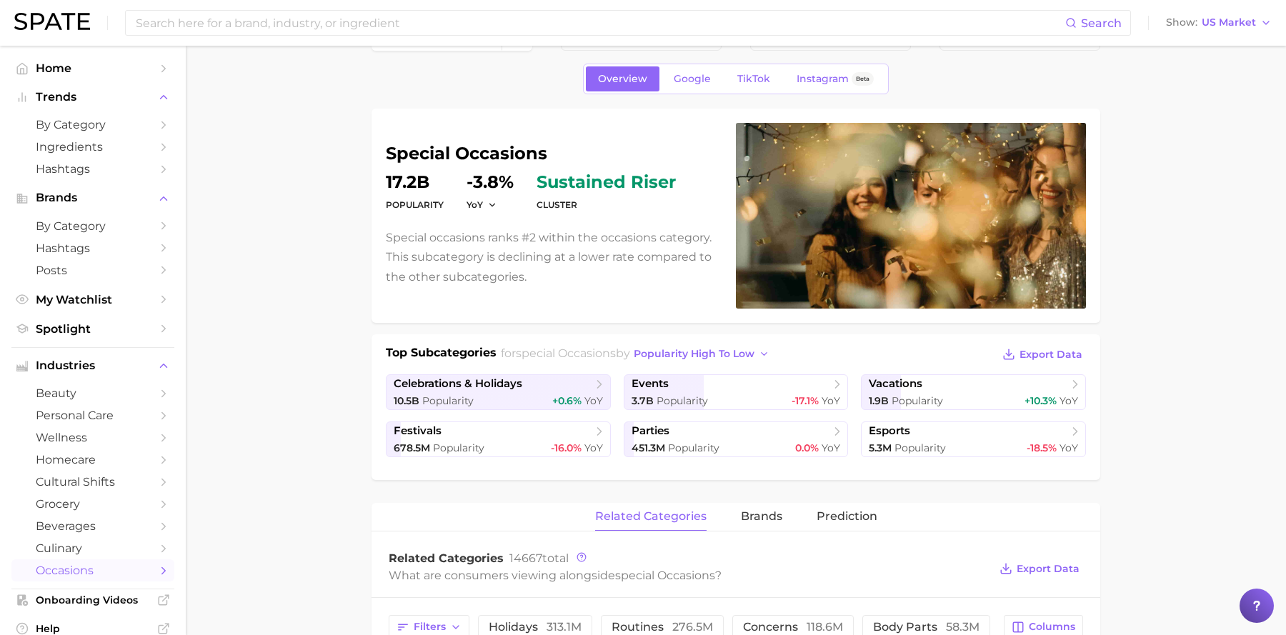
scroll to position [140, 0]
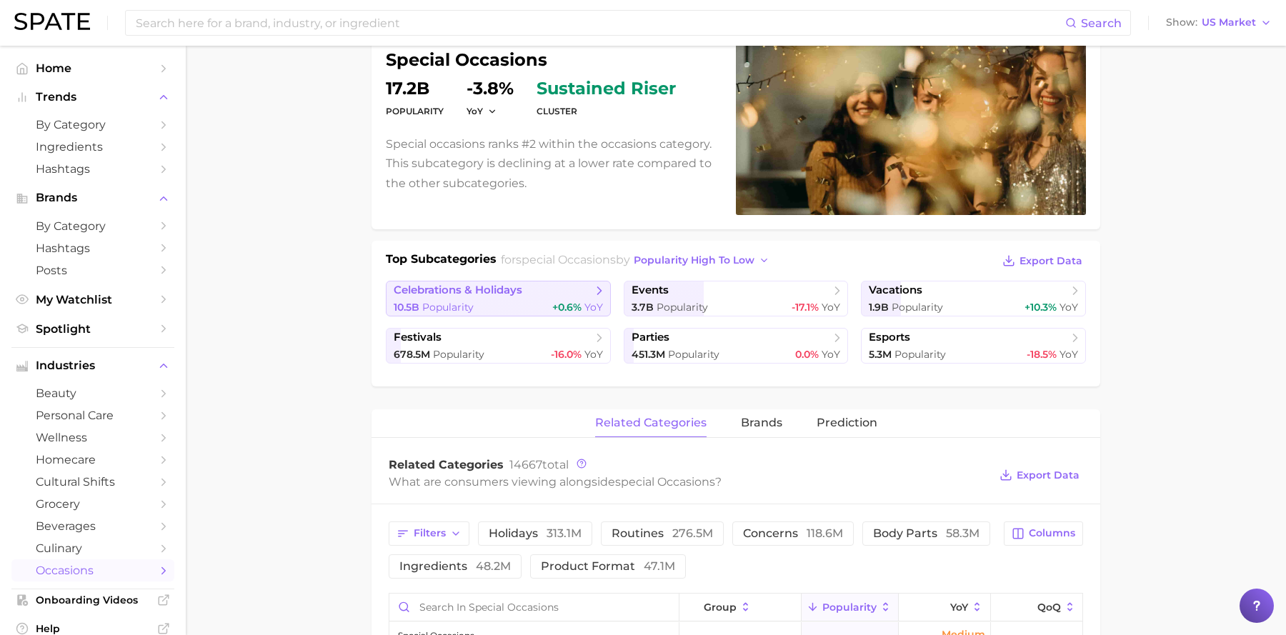
click at [529, 297] on link "celebrations & holidays 10.5b Popularity +0.6% YoY" at bounding box center [498, 299] width 225 height 36
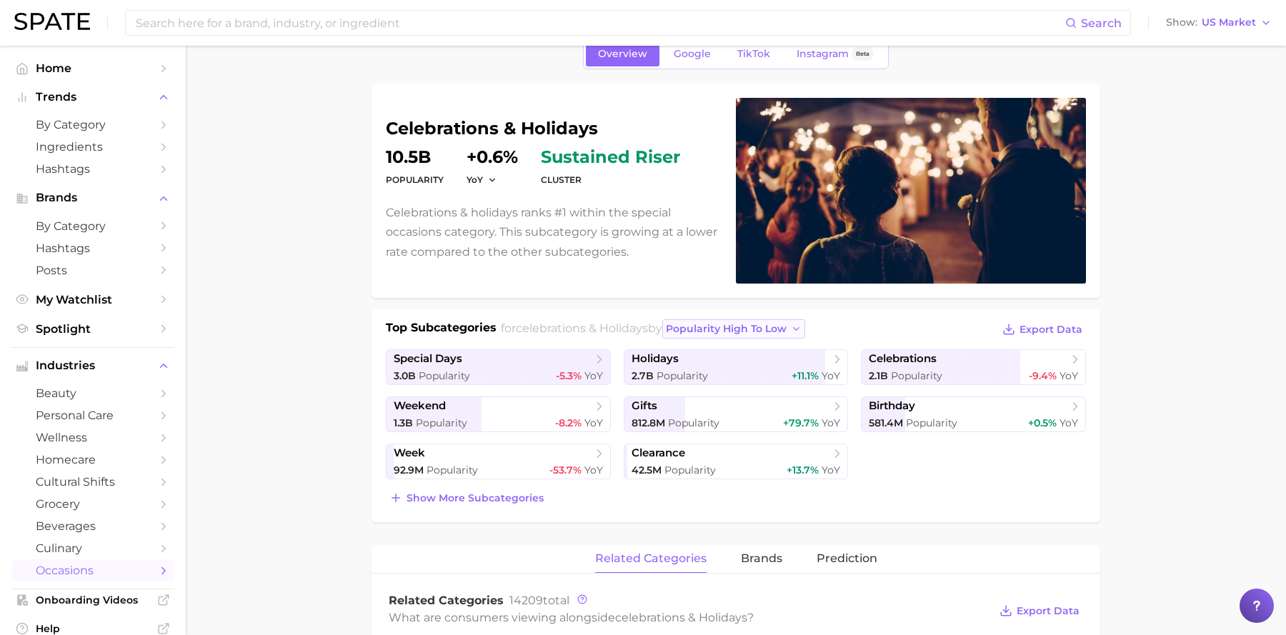
scroll to position [89, 0]
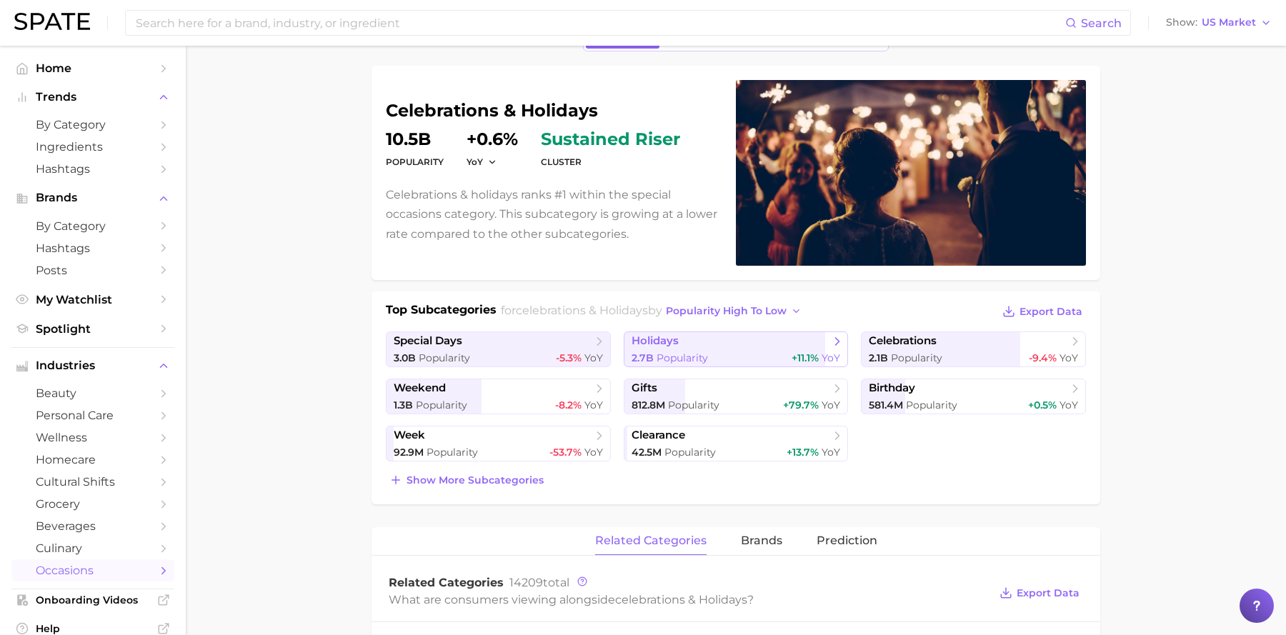
click at [778, 351] on div "2.7b Popularity +11.1% YoY" at bounding box center [735, 358] width 209 height 14
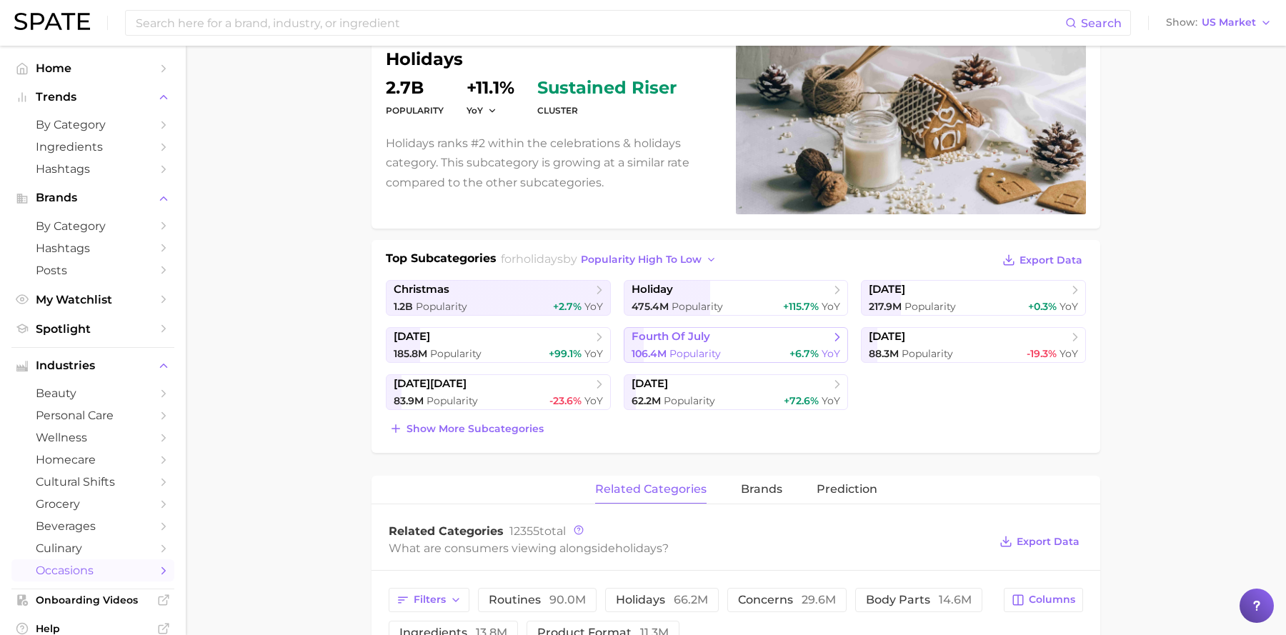
scroll to position [141, 0]
click at [561, 285] on span "christmas" at bounding box center [493, 289] width 199 height 14
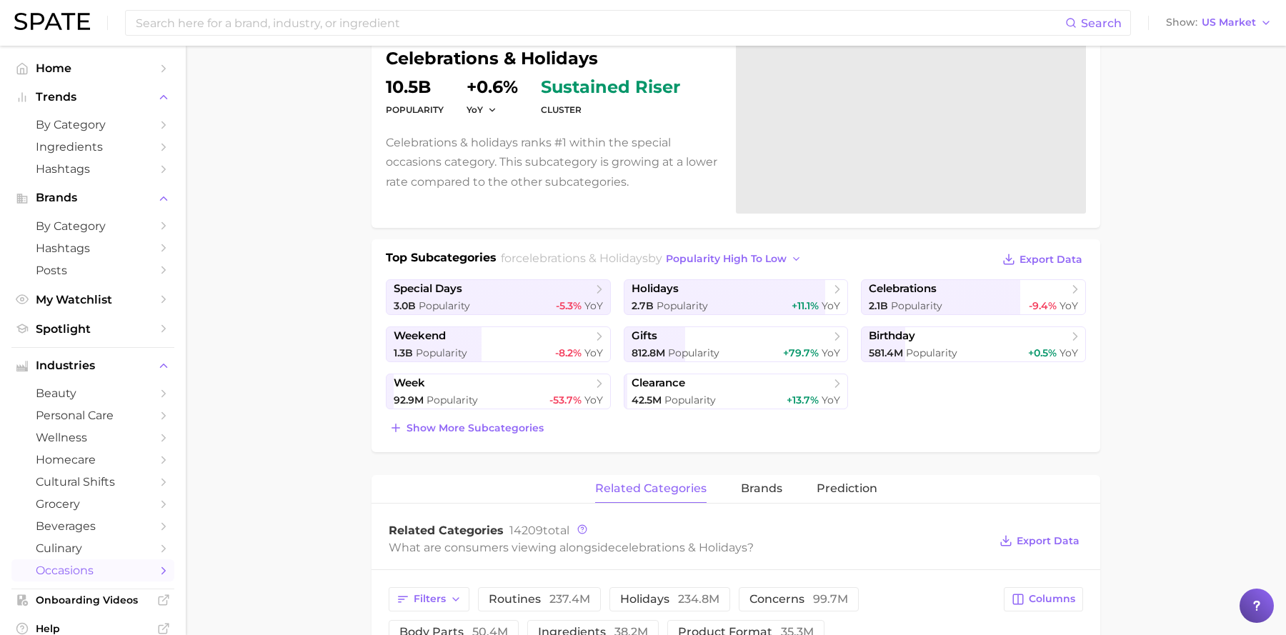
scroll to position [89, 0]
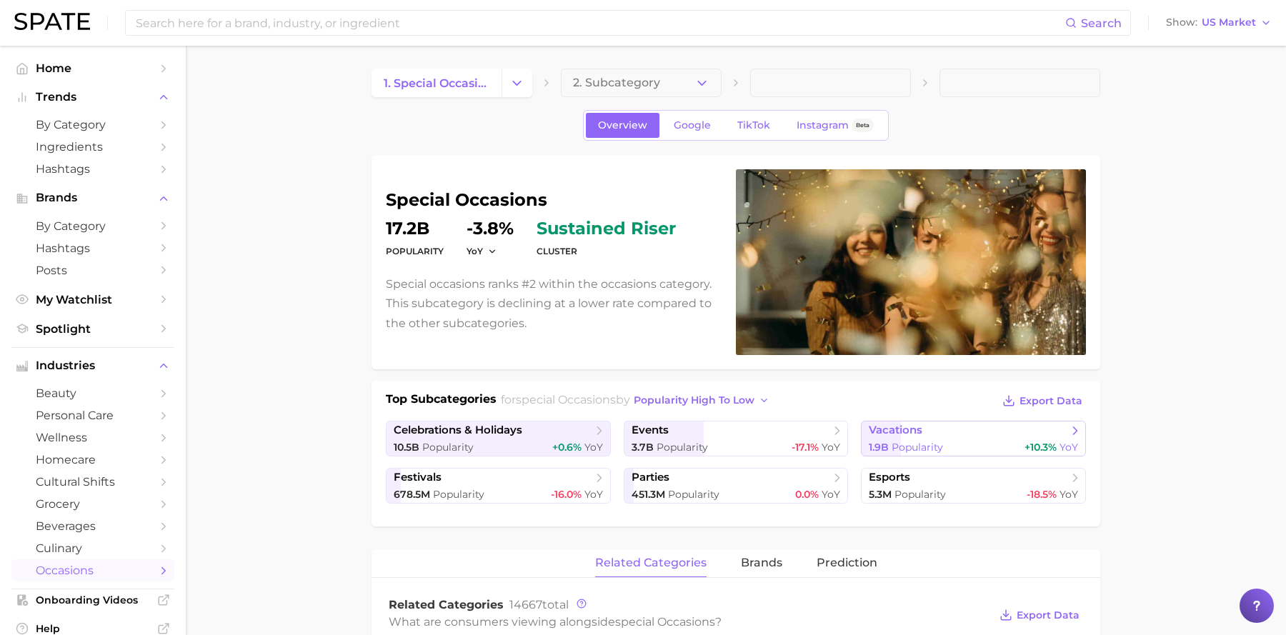
click at [940, 431] on span "vacations" at bounding box center [967, 431] width 199 height 14
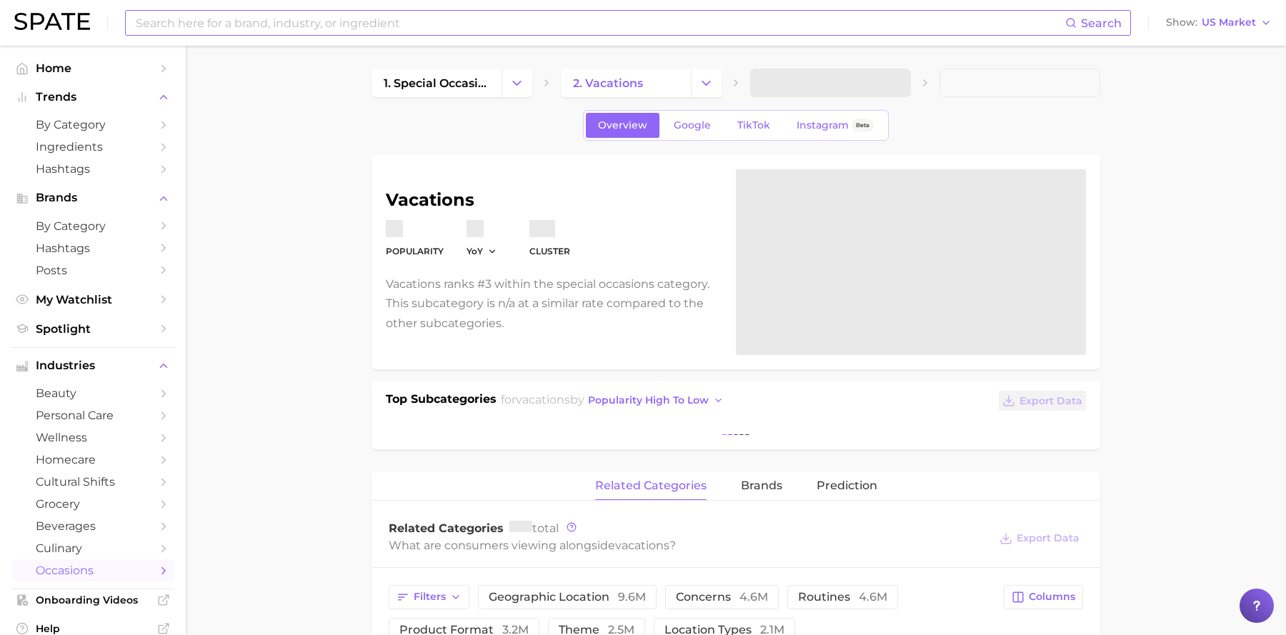
click at [317, 11] on input at bounding box center [599, 23] width 931 height 24
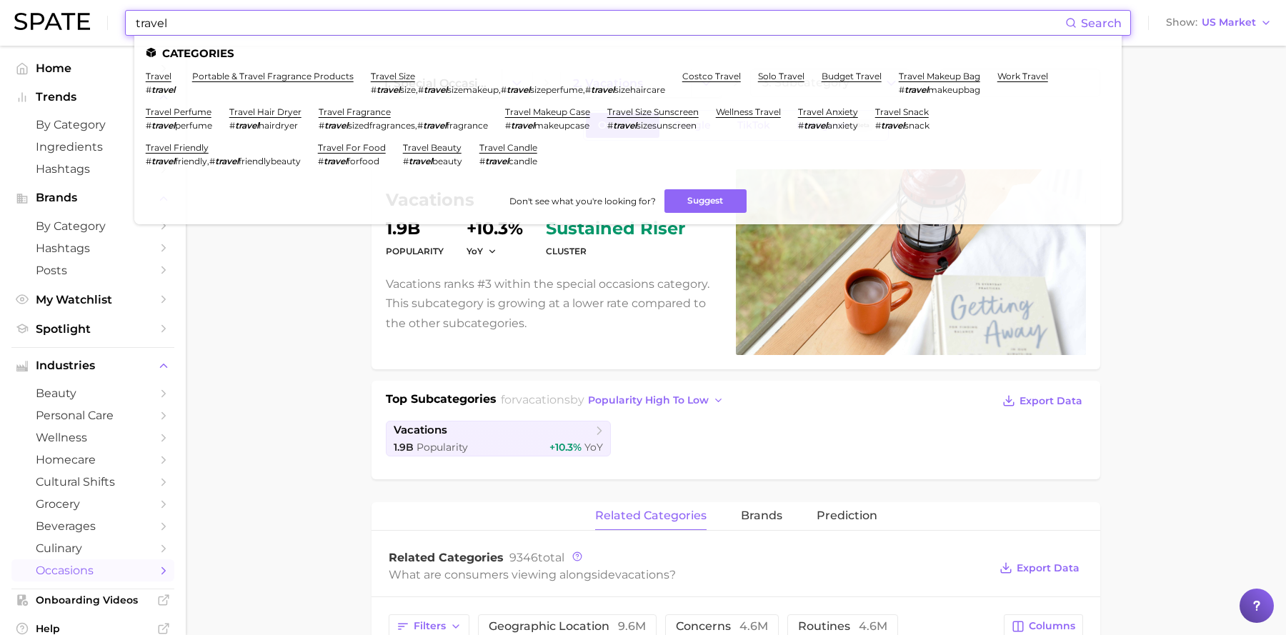
type input "travel"
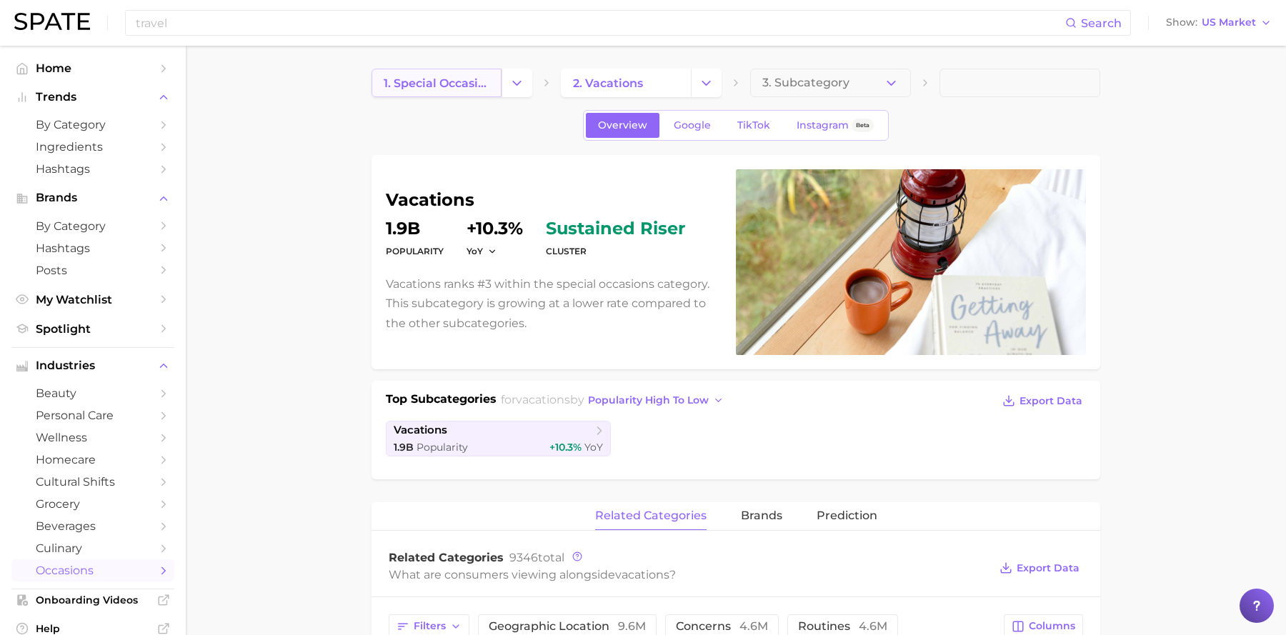
click at [442, 82] on span "1. special occasions" at bounding box center [437, 83] width 106 height 14
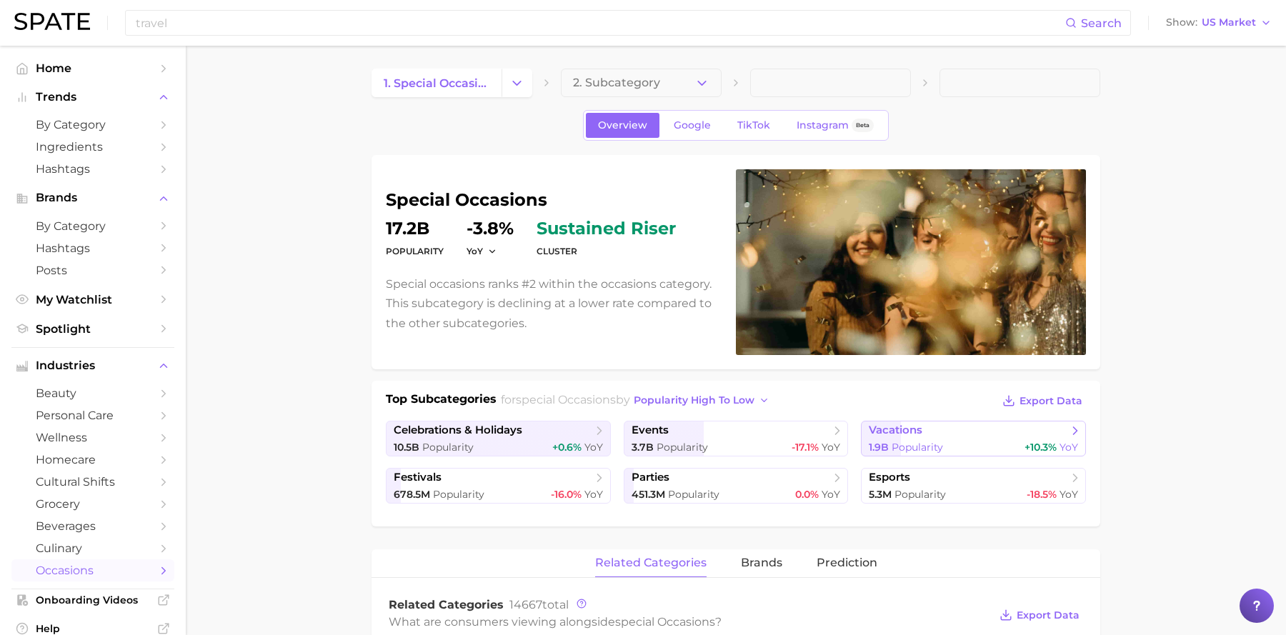
click at [987, 443] on div "1.9b Popularity +10.3% YoY" at bounding box center [972, 448] width 209 height 14
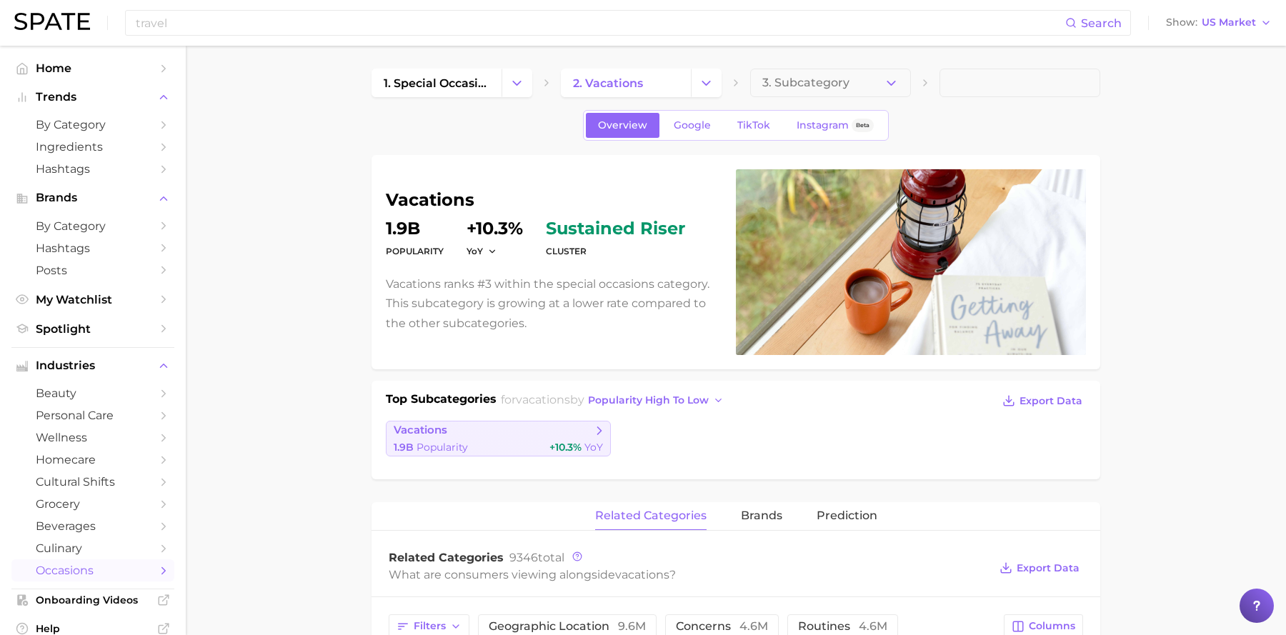
click at [526, 449] on div "1.9b Popularity +10.3% YoY" at bounding box center [498, 448] width 209 height 14
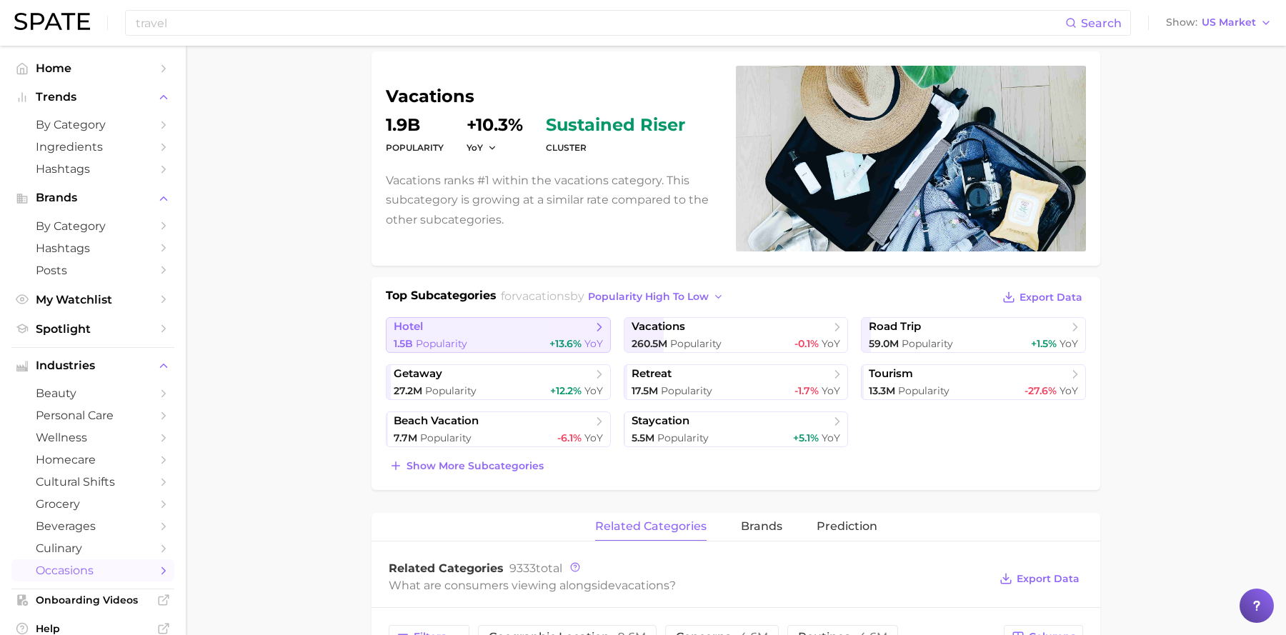
scroll to position [105, 0]
